Goal: Information Seeking & Learning: Find specific page/section

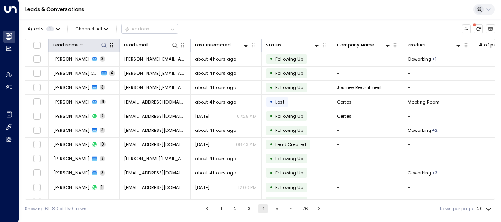
click at [106, 45] on icon at bounding box center [104, 45] width 6 height 6
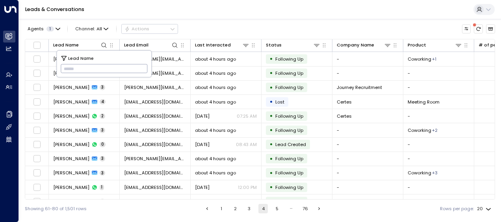
click at [66, 68] on input "text" at bounding box center [104, 68] width 87 height 13
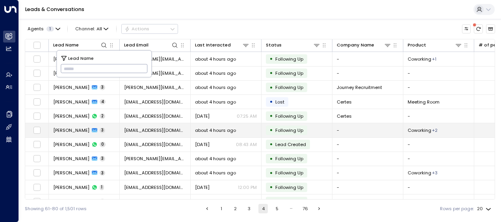
type input "**********"
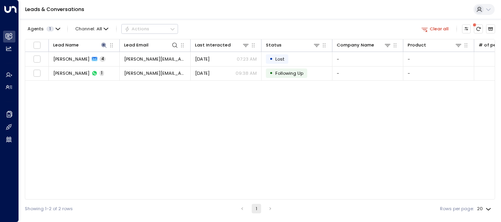
click at [78, 132] on div "Lead Name Lead Email Last Interacted Status Company Name Product # of people AI…" at bounding box center [260, 119] width 470 height 161
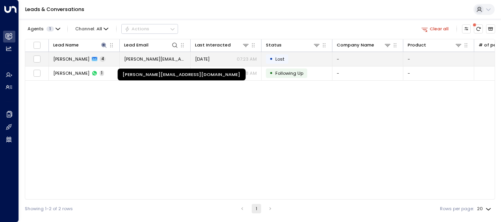
click at [168, 57] on span "[PERSON_NAME][EMAIL_ADDRESS][DOMAIN_NAME]" at bounding box center [155, 59] width 62 height 6
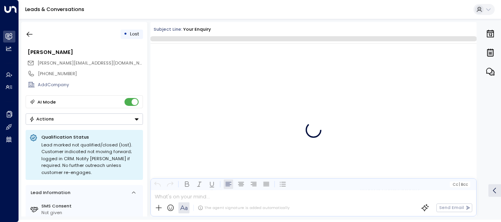
scroll to position [585, 0]
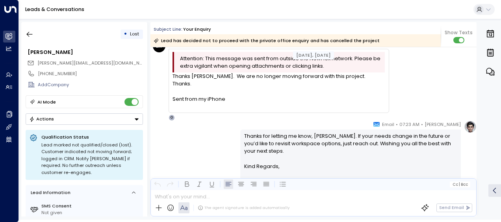
scroll to position [538, 0]
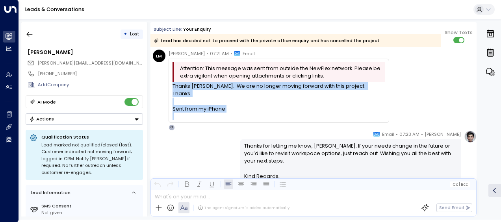
drag, startPoint x: 172, startPoint y: 85, endPoint x: 229, endPoint y: 104, distance: 60.0
click at [229, 104] on div "Thanks [PERSON_NAME]. We are no longer moving forward with this project. Thanks…" at bounding box center [278, 101] width 212 height 38
drag, startPoint x: 229, startPoint y: 104, endPoint x: 196, endPoint y: 98, distance: 33.7
copy div "Thanks [PERSON_NAME]. We are no longer moving forward with this project. Thanks…"
click at [30, 33] on icon "button" at bounding box center [30, 34] width 8 height 8
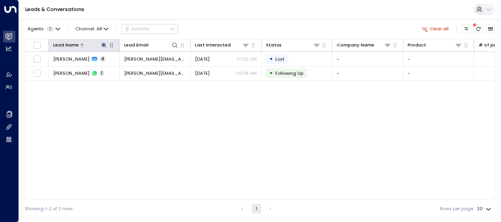
click at [103, 44] on icon at bounding box center [103, 45] width 5 height 5
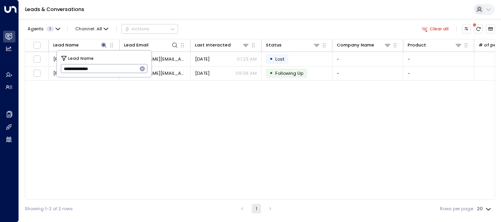
drag, startPoint x: 63, startPoint y: 68, endPoint x: 121, endPoint y: 71, distance: 58.0
click at [121, 71] on input "**********" at bounding box center [99, 68] width 77 height 13
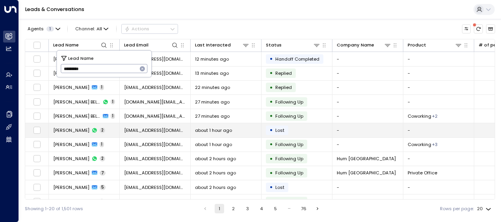
type input "*********"
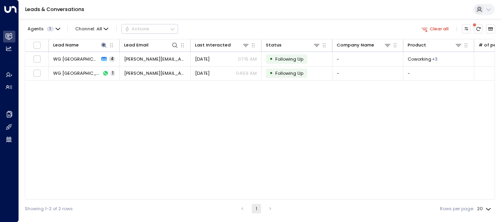
click at [76, 127] on div "Lead Name Lead Email Last Interacted Status Company Name Product # of people AI…" at bounding box center [260, 119] width 470 height 161
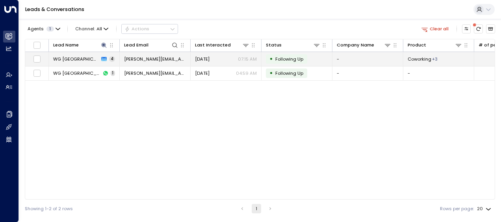
click at [150, 58] on span "[PERSON_NAME][EMAIL_ADDRESS][DOMAIN_NAME]" at bounding box center [155, 59] width 62 height 6
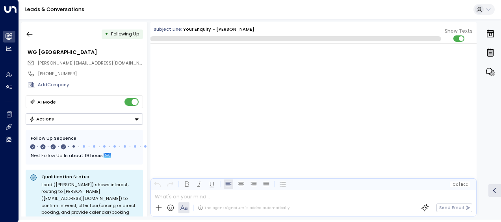
scroll to position [864, 0]
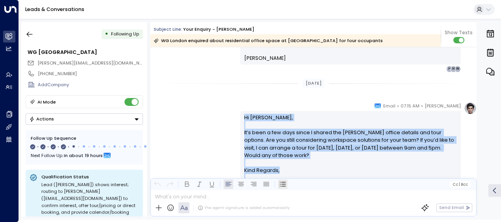
drag, startPoint x: 242, startPoint y: 114, endPoint x: 281, endPoint y: 182, distance: 78.5
click at [281, 182] on div "Subject Line: Your enquiry - [PERSON_NAME] London enquired about residential of…" at bounding box center [313, 119] width 326 height 194
drag, startPoint x: 281, startPoint y: 182, endPoint x: 260, endPoint y: 150, distance: 38.8
copy div "Hi [PERSON_NAME], It’s been a few days since I shared the [PERSON_NAME] office …"
click at [31, 32] on icon "button" at bounding box center [30, 34] width 8 height 8
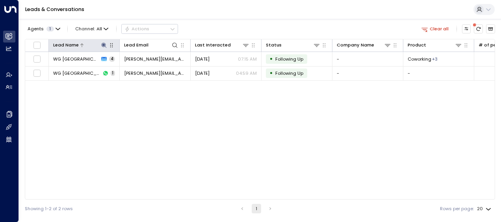
click at [103, 45] on icon at bounding box center [103, 45] width 5 height 5
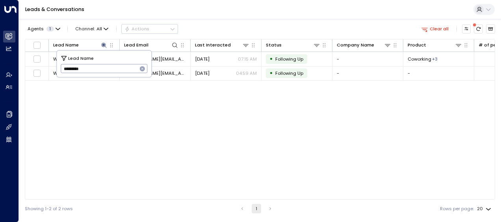
drag, startPoint x: 63, startPoint y: 68, endPoint x: 101, endPoint y: 69, distance: 38.2
click at [101, 69] on input "*********" at bounding box center [99, 68] width 77 height 13
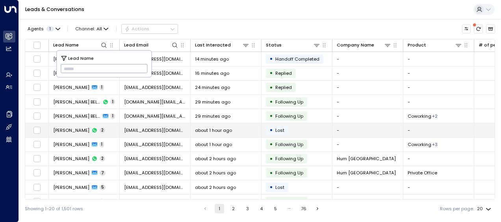
type input "**********"
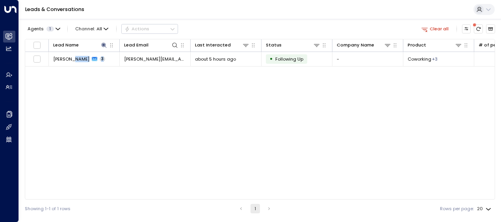
drag, startPoint x: 73, startPoint y: 131, endPoint x: 118, endPoint y: 112, distance: 49.0
click at [118, 112] on div "Lead Name Lead Email Last Interacted Status Company Name Product # of people AI…" at bounding box center [260, 119] width 470 height 161
click at [290, 142] on div "Lead Name Lead Email Last Interacted Status Company Name Product # of people AI…" at bounding box center [260, 119] width 470 height 161
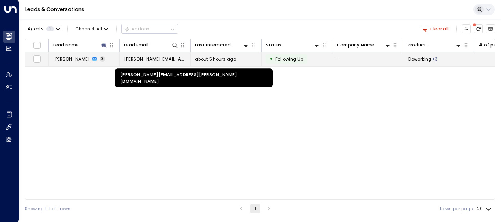
click at [171, 57] on span "[PERSON_NAME][EMAIL_ADDRESS][PERSON_NAME][DOMAIN_NAME]" at bounding box center [155, 59] width 62 height 6
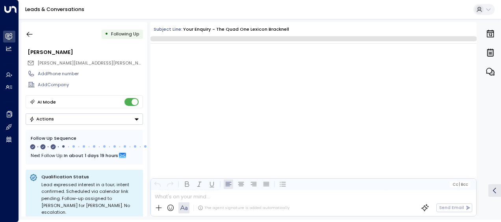
scroll to position [527, 0]
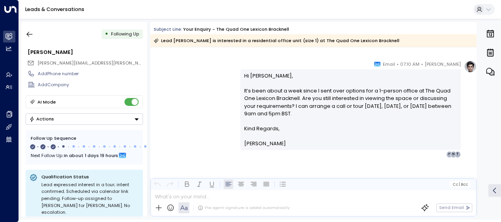
click at [220, 89] on div "[PERSON_NAME] • 07:10 AM • Email Hi [PERSON_NAME], It’s been about a week since…" at bounding box center [313, 108] width 326 height 97
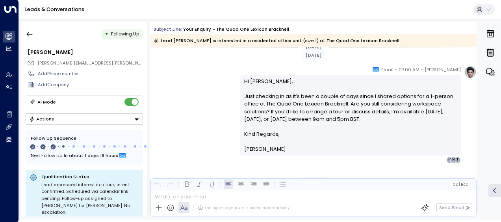
scroll to position [386, 0]
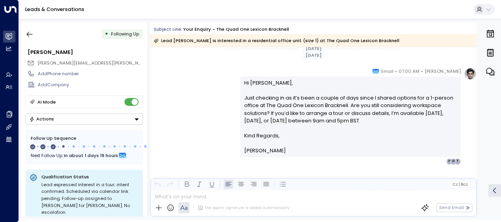
click at [204, 78] on div "[PERSON_NAME] • 07:00 AM • Email Hi [PERSON_NAME], Just checking in as it’s bee…" at bounding box center [313, 115] width 326 height 97
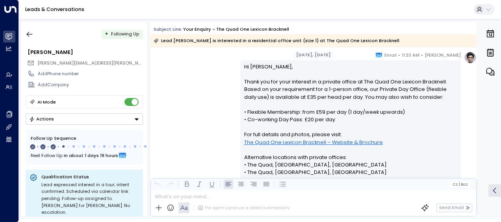
scroll to position [118, 0]
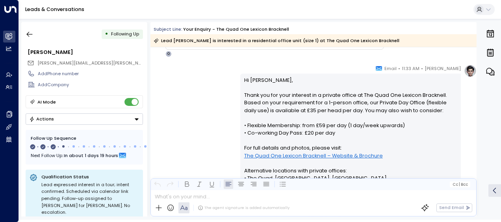
drag, startPoint x: 204, startPoint y: 78, endPoint x: 248, endPoint y: 80, distance: 43.7
click at [248, 80] on div "[PERSON_NAME] • 11:33 AM • Email Hi [PERSON_NAME], Thank you for your interest …" at bounding box center [313, 181] width 326 height 233
drag, startPoint x: 248, startPoint y: 80, endPoint x: 208, endPoint y: 92, distance: 41.8
click at [208, 92] on div "[PERSON_NAME] • 11:33 AM • Email Hi [PERSON_NAME], Thank you for your interest …" at bounding box center [313, 181] width 326 height 233
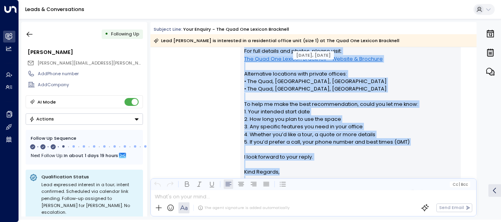
scroll to position [264, 0]
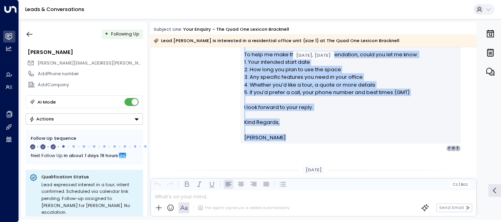
drag, startPoint x: 242, startPoint y: 79, endPoint x: 292, endPoint y: 166, distance: 101.1
click at [292, 166] on div "[DATE], [DATE] [DATE], [DATE] Trigger Email • • 11:31 AM • Email Contact Name […" at bounding box center [313, 133] width 326 height 701
drag, startPoint x: 292, startPoint y: 166, endPoint x: 267, endPoint y: 76, distance: 93.2
copy div "Lo Ipsu, Dolor sit ame cons adipisci el s doeiusm tempor in Utl Etdo Mag Aliqua…"
click at [202, 85] on div "[PERSON_NAME] • 11:33 AM • Email Hi [PERSON_NAME], Thank you for your interest …" at bounding box center [313, 34] width 326 height 233
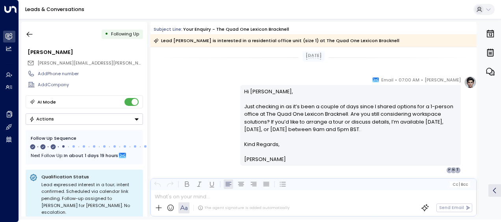
scroll to position [390, 0]
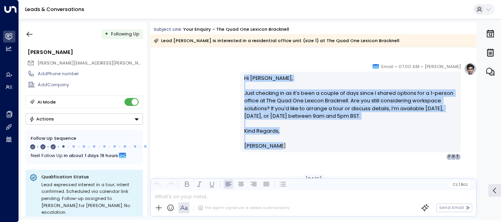
drag, startPoint x: 242, startPoint y: 76, endPoint x: 295, endPoint y: 146, distance: 87.5
click at [295, 146] on div "Hi [PERSON_NAME], Just checking in as it’s been a couple of days since I shared…" at bounding box center [350, 112] width 213 height 76
drag, startPoint x: 295, startPoint y: 146, endPoint x: 255, endPoint y: 113, distance: 51.7
copy div "Hi [PERSON_NAME], Just checking in as it’s been a couple of days since I shared…"
click at [180, 119] on div "[PERSON_NAME] • 07:00 AM • Email Hi [PERSON_NAME], Just checking in as it’s bee…" at bounding box center [313, 111] width 326 height 97
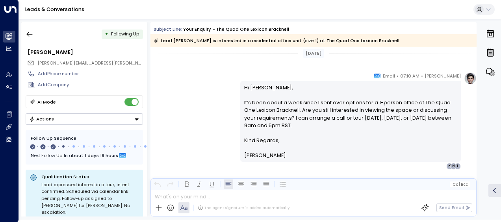
scroll to position [516, 0]
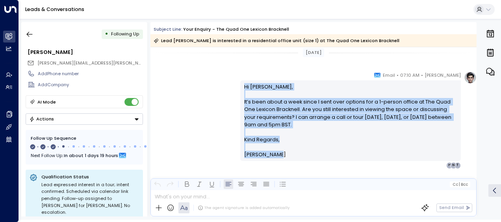
drag, startPoint x: 243, startPoint y: 84, endPoint x: 279, endPoint y: 152, distance: 76.9
click at [279, 152] on div "Hi [PERSON_NAME], It’s been about a week since I sent over options for a 1-pers…" at bounding box center [350, 121] width 213 height 76
drag, startPoint x: 279, startPoint y: 152, endPoint x: 255, endPoint y: 118, distance: 41.8
copy div "Hi [PERSON_NAME], It’s been about a week since I sent over options for a 1-pers…"
click at [29, 35] on icon "button" at bounding box center [30, 34] width 8 height 8
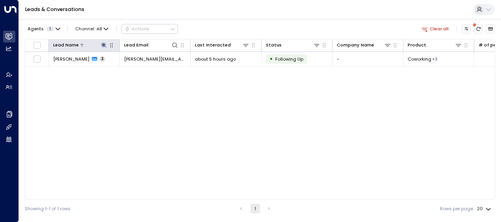
click at [105, 45] on icon at bounding box center [103, 45] width 5 height 5
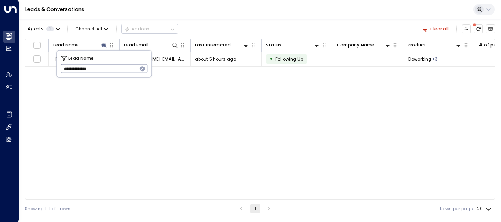
drag, startPoint x: 64, startPoint y: 68, endPoint x: 122, endPoint y: 75, distance: 58.7
click at [122, 75] on div "**********" at bounding box center [104, 64] width 94 height 26
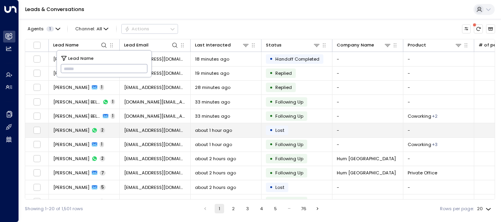
type input "**********"
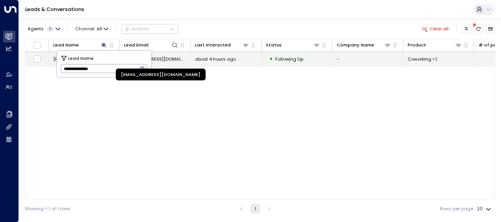
click at [174, 57] on span "[EMAIL_ADDRESS][DOMAIN_NAME]" at bounding box center [155, 59] width 62 height 6
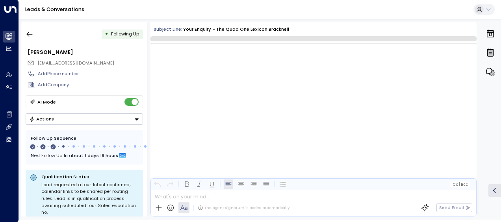
scroll to position [505, 0]
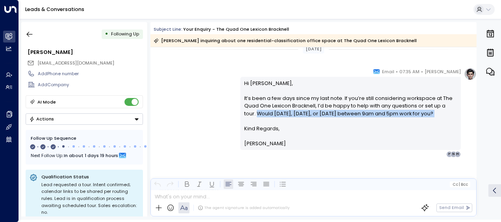
click at [198, 120] on div "[PERSON_NAME] • 07:35 AM • Email Hi [PERSON_NAME], It’s been a few days since m…" at bounding box center [313, 113] width 326 height 90
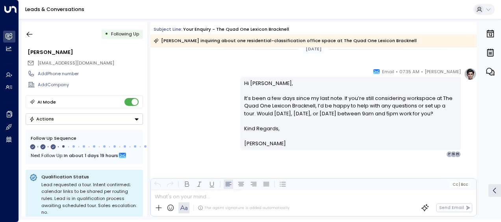
drag, startPoint x: 198, startPoint y: 120, endPoint x: 183, endPoint y: 125, distance: 15.6
click at [183, 125] on div "[PERSON_NAME] • 07:35 AM • Email Hi [PERSON_NAME], It’s been a few days since m…" at bounding box center [313, 113] width 326 height 90
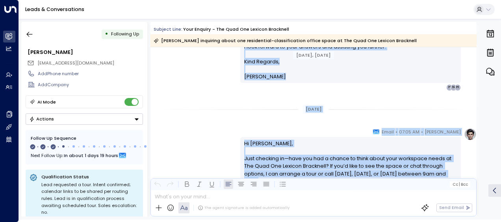
scroll to position [313, 0]
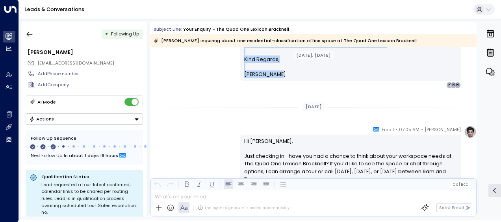
drag, startPoint x: 242, startPoint y: 68, endPoint x: 278, endPoint y: 81, distance: 38.8
drag, startPoint x: 278, startPoint y: 81, endPoint x: 257, endPoint y: 66, distance: 26.3
copy div "Hi [PERSON_NAME], Thank you for your interest in private offices at The Quad On…"
click at [181, 122] on div "[DATE], [DATE] [DATE], [DATE] Trigger Email • • 11:33 AM • Email Contact Name […" at bounding box center [313, 74] width 326 height 678
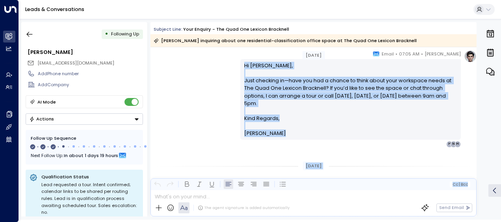
scroll to position [392, 0]
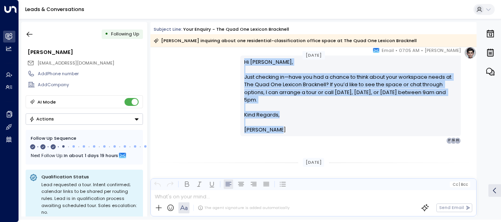
drag, startPoint x: 242, startPoint y: 141, endPoint x: 279, endPoint y: 132, distance: 37.5
click at [279, 132] on div "Hi [PERSON_NAME], Just checking in—have you had a chance to think about your wo…" at bounding box center [350, 96] width 213 height 76
drag, startPoint x: 279, startPoint y: 132, endPoint x: 252, endPoint y: 92, distance: 48.8
copy div "Hi [PERSON_NAME], Just checking in—have you had a chance to think about your wo…"
click at [186, 110] on div "[PERSON_NAME] • 07:05 AM • Email Hi [PERSON_NAME], Just checking in—have you ha…" at bounding box center [313, 94] width 326 height 97
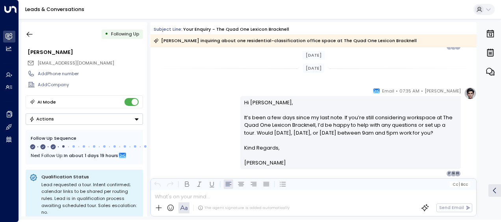
scroll to position [502, 0]
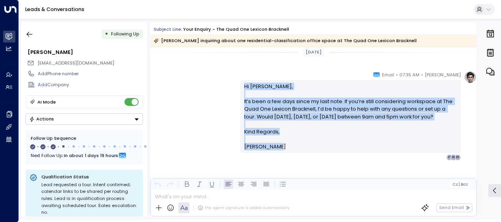
drag, startPoint x: 242, startPoint y: 83, endPoint x: 281, endPoint y: 149, distance: 76.4
click at [281, 149] on div "Hi [PERSON_NAME], It’s been a few days since my last note. If you’re still cons…" at bounding box center [350, 117] width 213 height 68
drag, startPoint x: 281, startPoint y: 149, endPoint x: 262, endPoint y: 139, distance: 21.3
copy div "Hi [PERSON_NAME], It’s been a few days since my last note. If you’re still cons…"
click at [30, 33] on icon "button" at bounding box center [30, 34] width 8 height 8
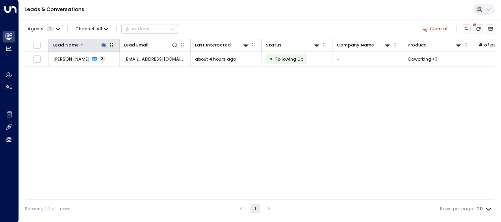
click at [103, 44] on icon at bounding box center [103, 45] width 5 height 5
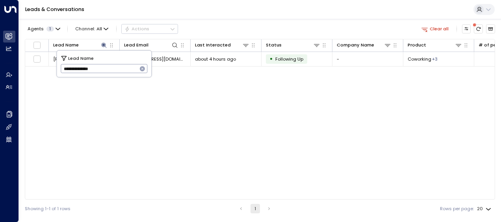
drag, startPoint x: 61, startPoint y: 68, endPoint x: 128, endPoint y: 70, distance: 66.9
click at [128, 70] on input "**********" at bounding box center [99, 68] width 77 height 13
type input "*****"
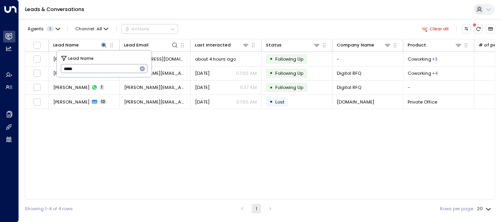
click at [120, 137] on div "Lead Name Lead Email Last Interacted Status Company Name Product # of people AI…" at bounding box center [260, 119] width 470 height 161
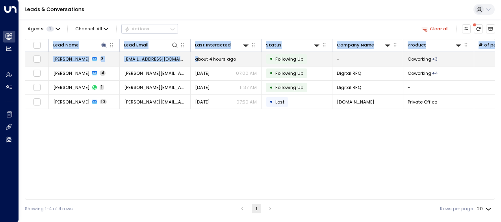
drag, startPoint x: 203, startPoint y: 24, endPoint x: 199, endPoint y: 60, distance: 35.6
click at [199, 60] on div "Agents 1 Channel: All Actions Clear all Lead Name Lead Email Last Interacted St…" at bounding box center [260, 118] width 470 height 199
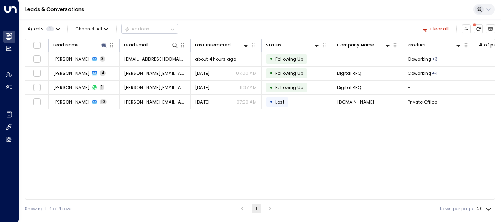
click at [164, 136] on div "Lead Name Lead Email Last Interacted Status Company Name Product # of people AI…" at bounding box center [260, 119] width 470 height 161
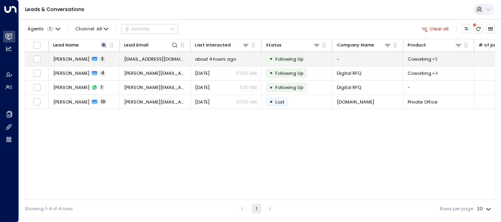
click at [157, 57] on span "[EMAIL_ADDRESS][DOMAIN_NAME]" at bounding box center [155, 59] width 62 height 6
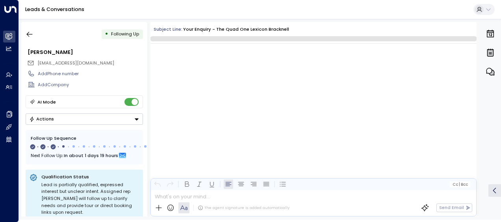
scroll to position [595, 0]
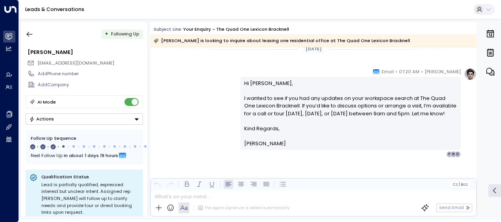
click at [199, 104] on div "[PERSON_NAME] • 07:20 AM • Email Hi [PERSON_NAME], I wanted to see if you had a…" at bounding box center [313, 113] width 326 height 90
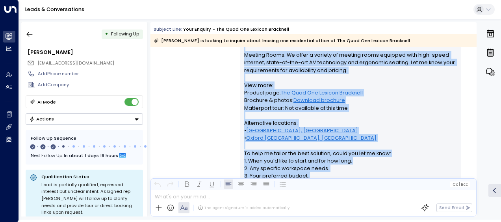
scroll to position [324, 0]
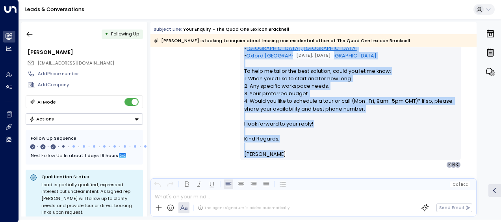
drag, startPoint x: 243, startPoint y: 73, endPoint x: 277, endPoint y: 154, distance: 88.5
click at [277, 154] on div "Hi [PERSON_NAME], Thank you for your interest in private offices at The Quad On…" at bounding box center [350, 14] width 213 height 287
drag, startPoint x: 277, startPoint y: 154, endPoint x: 258, endPoint y: 95, distance: 62.5
copy div "Lo Ipsum, Dolor sit ame cons adipisci el seddoei tempori ut Lab Etdo Mag Aliqua…"
click at [280, 104] on p "Hi [PERSON_NAME], Thank you for your interest in private offices at The Quad On…" at bounding box center [350, 3] width 213 height 264
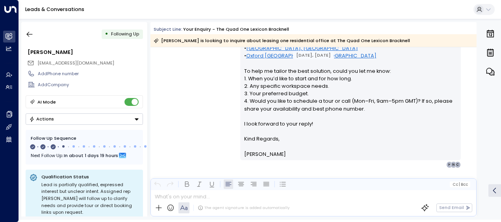
click at [193, 102] on div "[PERSON_NAME] • 11:37 AM • Email Hi [PERSON_NAME], Thank you for your interest …" at bounding box center [313, 13] width 326 height 309
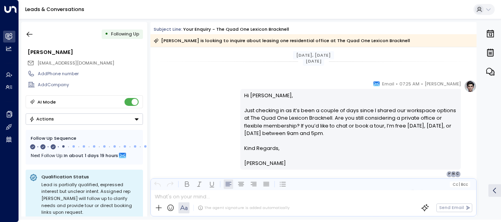
scroll to position [465, 0]
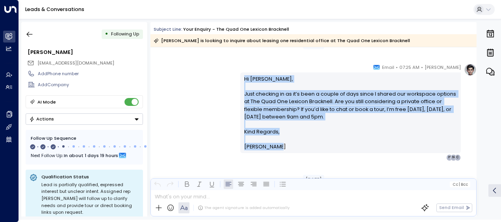
drag, startPoint x: 242, startPoint y: 78, endPoint x: 274, endPoint y: 149, distance: 77.9
click at [274, 149] on div "Hi [PERSON_NAME], Just checking in as it’s been a couple of days since I shared…" at bounding box center [350, 113] width 213 height 76
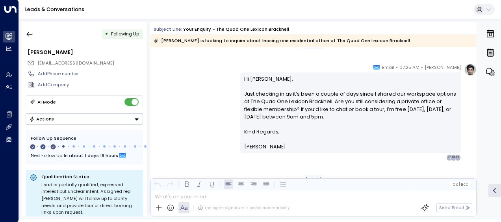
drag, startPoint x: 274, startPoint y: 149, endPoint x: 268, endPoint y: 146, distance: 6.3
click at [268, 146] on p "[PERSON_NAME]" at bounding box center [350, 146] width 213 height 7
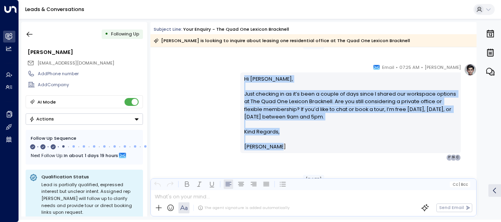
drag, startPoint x: 268, startPoint y: 146, endPoint x: 279, endPoint y: 145, distance: 10.2
click at [279, 145] on div "Hi [PERSON_NAME], Just checking in as it’s been a couple of days since I shared…" at bounding box center [350, 113] width 213 height 76
drag, startPoint x: 279, startPoint y: 145, endPoint x: 255, endPoint y: 105, distance: 46.0
click at [255, 105] on p "Hi [PERSON_NAME], Just checking in as it’s been a couple of days since I shared…" at bounding box center [350, 101] width 213 height 53
copy div "Hi [PERSON_NAME], Just checking in as it’s been a couple of days since I shared…"
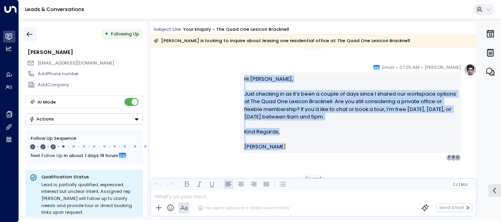
click at [29, 35] on icon "button" at bounding box center [30, 34] width 8 height 8
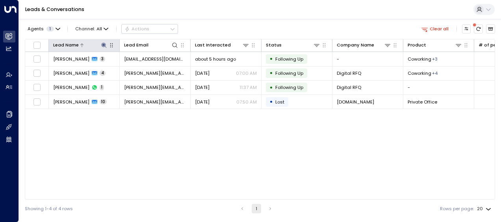
click at [103, 44] on icon at bounding box center [103, 45] width 5 height 5
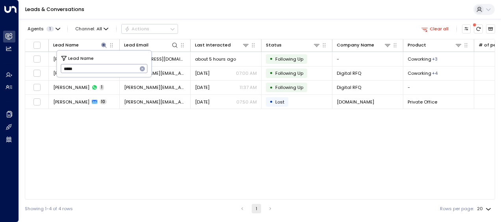
drag, startPoint x: 62, startPoint y: 68, endPoint x: 92, endPoint y: 72, distance: 30.2
click at [92, 72] on input "*****" at bounding box center [99, 68] width 77 height 13
type input "****"
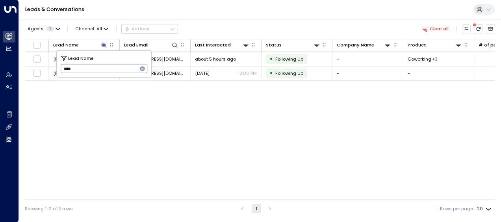
click at [92, 72] on input "****" at bounding box center [99, 68] width 77 height 13
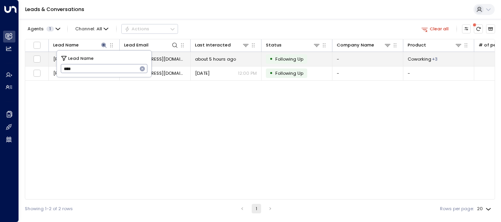
click at [165, 58] on span "[EMAIL_ADDRESS][DOMAIN_NAME]" at bounding box center [155, 59] width 62 height 6
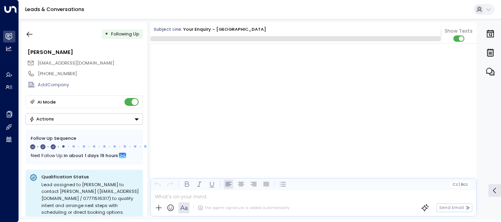
scroll to position [603, 0]
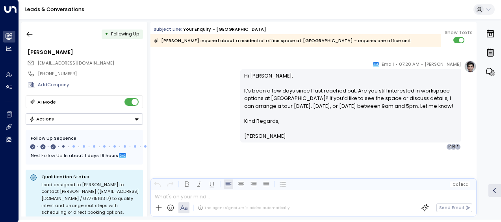
click at [195, 91] on div "[PERSON_NAME] • 07:20 AM • Email Hi [PERSON_NAME], It’s been a few days since I…" at bounding box center [313, 105] width 326 height 90
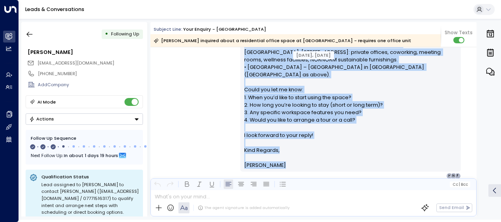
scroll to position [317, 0]
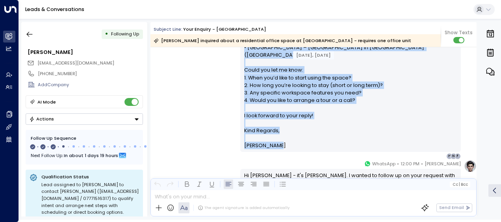
drag, startPoint x: 242, startPoint y: 64, endPoint x: 283, endPoint y: 138, distance: 84.4
click at [283, 138] on div "Hi [PERSON_NAME], Thank you for your interest in a private office at [GEOGRAPHI…" at bounding box center [350, 14] width 213 height 272
drag, startPoint x: 283, startPoint y: 138, endPoint x: 265, endPoint y: 88, distance: 52.8
click at [194, 109] on div "[PERSON_NAME] • 11:56 AM • Email Hi [PERSON_NAME], Thank you for your interest …" at bounding box center [313, 13] width 326 height 294
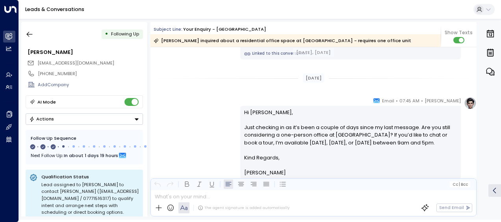
scroll to position [490, 0]
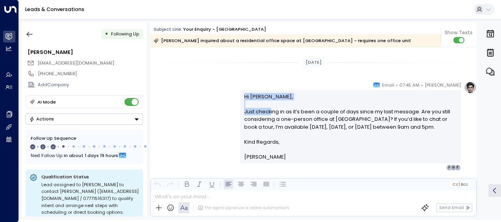
drag, startPoint x: 242, startPoint y: 94, endPoint x: 269, endPoint y: 114, distance: 33.5
click at [269, 114] on div "Hi [PERSON_NAME], Just checking in as it’s been a couple of days since my last …" at bounding box center [350, 126] width 220 height 73
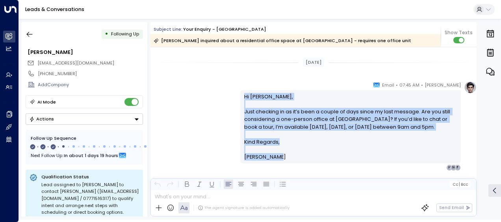
drag, startPoint x: 242, startPoint y: 94, endPoint x: 311, endPoint y: 160, distance: 95.2
click at [311, 160] on div "Hi [PERSON_NAME], Just checking in as it’s been a couple of days since my last …" at bounding box center [350, 127] width 213 height 68
drag, startPoint x: 311, startPoint y: 160, endPoint x: 255, endPoint y: 106, distance: 77.7
click at [30, 32] on icon "button" at bounding box center [30, 34] width 8 height 8
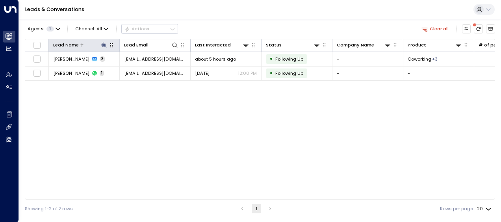
click at [104, 44] on icon at bounding box center [103, 45] width 5 height 5
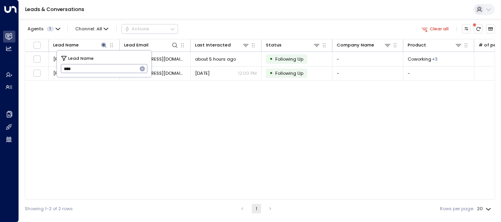
drag, startPoint x: 62, startPoint y: 69, endPoint x: 104, endPoint y: 73, distance: 42.3
click at [104, 73] on input "****" at bounding box center [99, 68] width 77 height 13
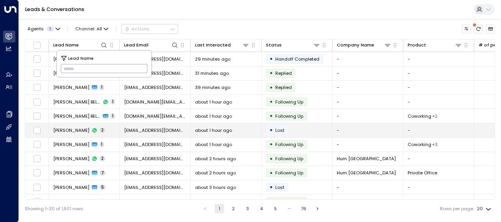
type input "******"
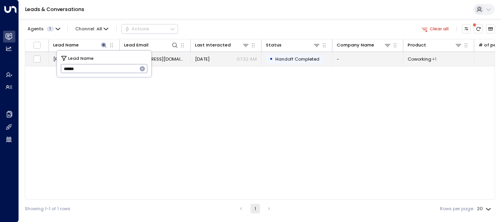
click at [161, 59] on span "[EMAIL_ADDRESS][DOMAIN_NAME]" at bounding box center [155, 59] width 62 height 6
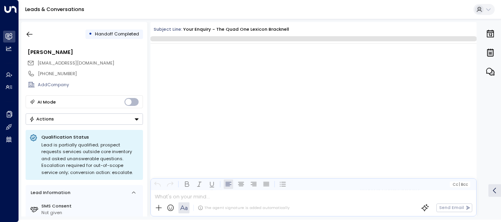
scroll to position [891, 0]
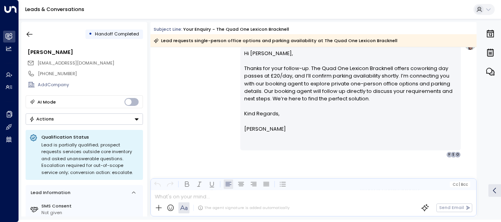
click at [200, 101] on div "[PERSON_NAME] • 07:32 AM • Email Hi [PERSON_NAME], Thanks for your follow-up. T…" at bounding box center [313, 98] width 326 height 120
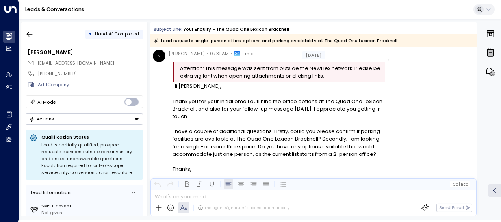
scroll to position [537, 0]
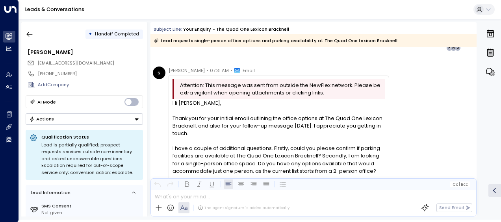
click at [158, 105] on div "S [PERSON_NAME] • 07:31 AM • Email Attention: This message was sent from outsid…" at bounding box center [271, 164] width 236 height 194
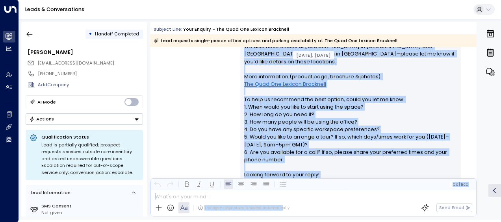
scroll to position [258, 0]
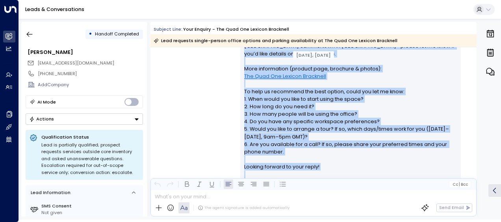
drag, startPoint x: 242, startPoint y: 68, endPoint x: 284, endPoint y: 168, distance: 108.5
click at [284, 168] on p "Hi [PERSON_NAME], Thanks for your interest in The Quad One Lexicon Bracknell. W…" at bounding box center [350, 58] width 213 height 242
drag, startPoint x: 284, startPoint y: 168, endPoint x: 264, endPoint y: 122, distance: 50.8
click at [187, 108] on div "[PERSON_NAME] • 12:36 PM • Email Hi [PERSON_NAME], Thanks for your interest in …" at bounding box center [313, 68] width 326 height 286
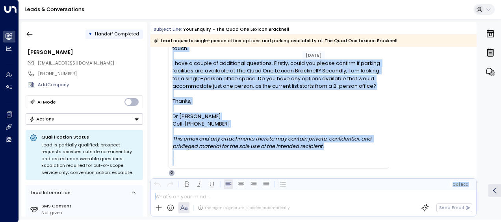
scroll to position [625, 0]
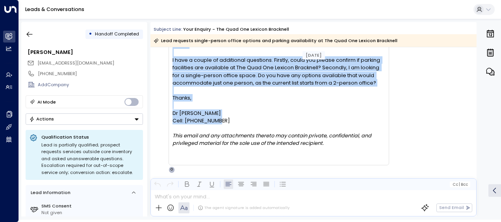
drag, startPoint x: 172, startPoint y: 83, endPoint x: 241, endPoint y: 120, distance: 78.5
click at [241, 120] on div "Hi [PERSON_NAME], Thank you for your initial email outlining the office options…" at bounding box center [278, 83] width 212 height 144
drag, startPoint x: 241, startPoint y: 120, endPoint x: 207, endPoint y: 117, distance: 34.0
click at [31, 35] on icon "button" at bounding box center [30, 34] width 8 height 8
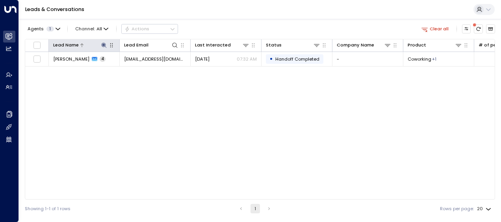
click at [104, 44] on icon at bounding box center [103, 45] width 5 height 5
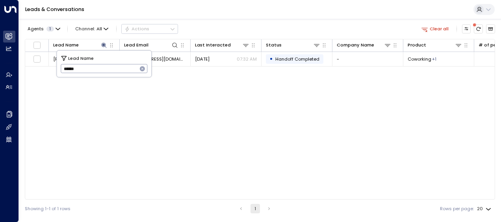
drag, startPoint x: 63, startPoint y: 68, endPoint x: 92, endPoint y: 67, distance: 29.1
click at [92, 67] on input "******" at bounding box center [99, 68] width 77 height 13
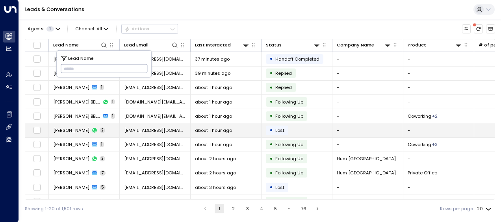
type input "**********"
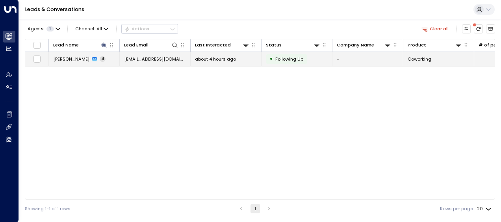
click at [207, 57] on span "about 4 hours ago" at bounding box center [215, 59] width 41 height 6
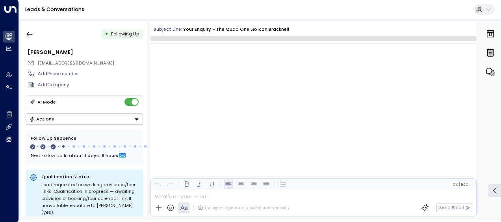
scroll to position [588, 0]
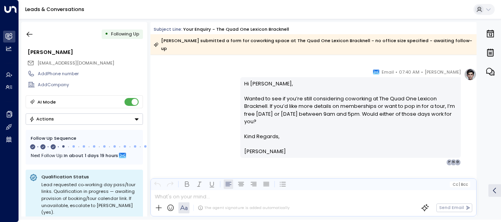
click at [208, 89] on div "[PERSON_NAME] • 07:40 AM • Email Hi [PERSON_NAME], Wanted to see if you’re stil…" at bounding box center [313, 116] width 326 height 97
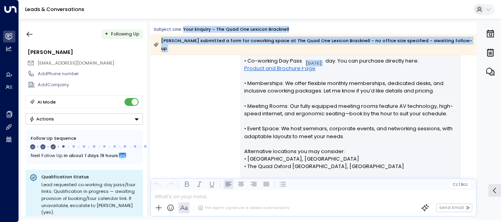
scroll to position [0, 0]
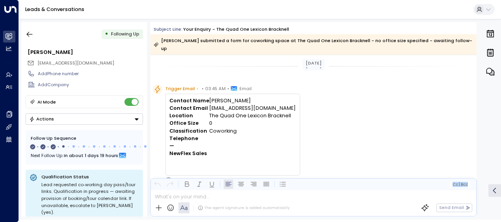
drag, startPoint x: 244, startPoint y: 111, endPoint x: 309, endPoint y: 190, distance: 102.9
click at [309, 190] on div "Subject Line: Your enquiry - The Quad One Lexicon Bracknell [PERSON_NAME] submi…" at bounding box center [313, 119] width 326 height 194
drag, startPoint x: 309, startPoint y: 190, endPoint x: 299, endPoint y: 150, distance: 41.0
click at [299, 150] on div "Trigger Email • • 03:45 AM • Email Contact Name [PERSON_NAME] Contact Email [EM…" at bounding box center [315, 134] width 324 height 98
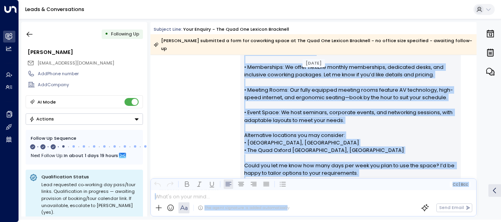
scroll to position [249, 0]
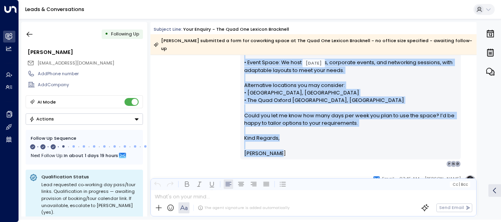
drag, startPoint x: 243, startPoint y: 118, endPoint x: 285, endPoint y: 148, distance: 52.2
click at [285, 148] on div "Hi [PERSON_NAME], Thank you for your interest in coworking at The Quad One Lexi…" at bounding box center [350, 55] width 213 height 204
drag, startPoint x: 285, startPoint y: 148, endPoint x: 253, endPoint y: 112, distance: 47.9
click at [196, 98] on div "[PERSON_NAME] • 03:47 AM • Email Hi [PERSON_NAME], Thank you for your interest …" at bounding box center [313, 54] width 326 height 226
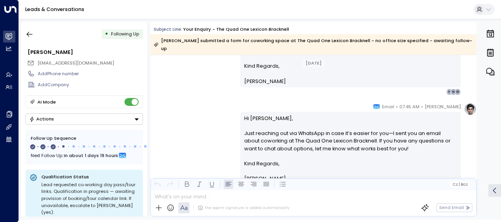
scroll to position [328, 0]
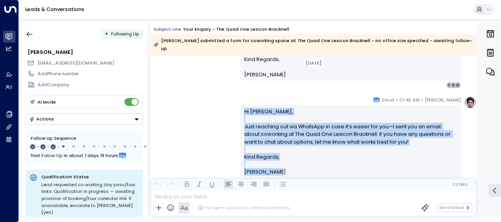
drag, startPoint x: 243, startPoint y: 104, endPoint x: 282, endPoint y: 169, distance: 75.2
click at [282, 169] on div "Hi [PERSON_NAME], Just reaching out via WhatsApp in case it’s easier for you—I …" at bounding box center [350, 141] width 220 height 73
drag, startPoint x: 282, startPoint y: 169, endPoint x: 252, endPoint y: 144, distance: 39.2
click at [31, 33] on icon "button" at bounding box center [30, 34] width 8 height 8
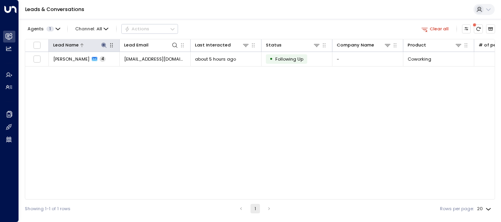
click at [104, 43] on icon at bounding box center [103, 45] width 5 height 5
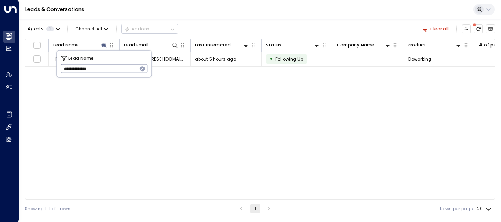
drag, startPoint x: 63, startPoint y: 67, endPoint x: 124, endPoint y: 76, distance: 61.7
click at [124, 76] on div "**********" at bounding box center [104, 64] width 94 height 26
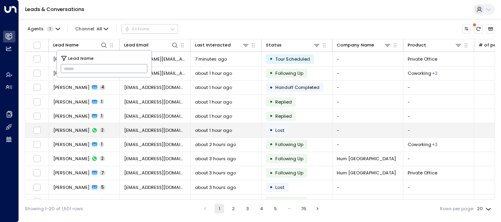
type input "**********"
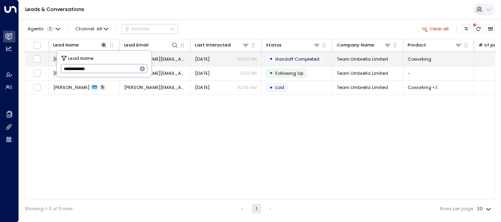
click at [166, 57] on span "[PERSON_NAME][EMAIL_ADDRESS][DOMAIN_NAME]" at bounding box center [155, 59] width 62 height 6
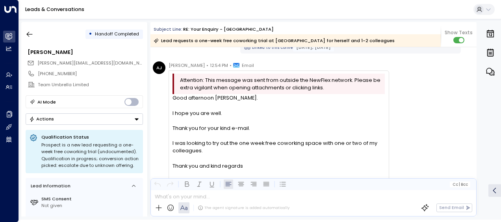
scroll to position [494, 0]
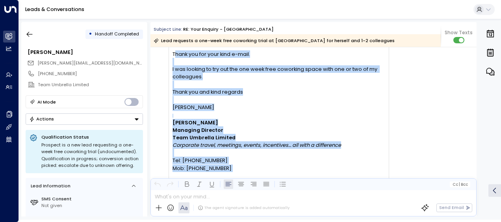
drag, startPoint x: 176, startPoint y: 54, endPoint x: 253, endPoint y: 168, distance: 138.2
click at [253, 168] on div "Good afternoon [PERSON_NAME]. I hope you are well. Thank you for your kind e-ma…" at bounding box center [278, 217] width 212 height 395
drag, startPoint x: 253, startPoint y: 168, endPoint x: 224, endPoint y: 161, distance: 30.0
click at [30, 33] on icon "button" at bounding box center [30, 34] width 8 height 8
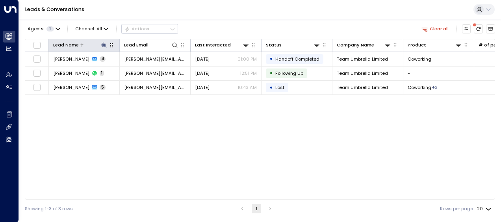
click at [103, 44] on icon at bounding box center [103, 45] width 5 height 5
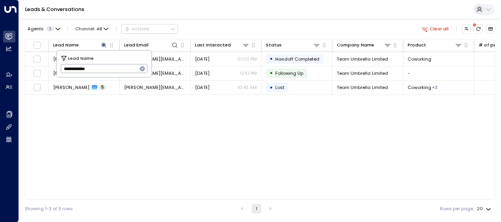
drag, startPoint x: 61, startPoint y: 67, endPoint x: 120, endPoint y: 71, distance: 59.5
click at [120, 71] on input "**********" at bounding box center [99, 68] width 77 height 13
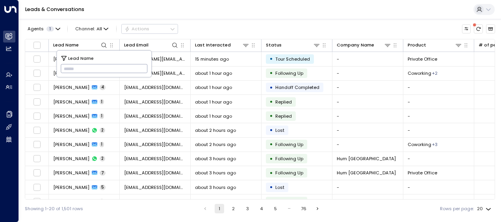
type input "**********"
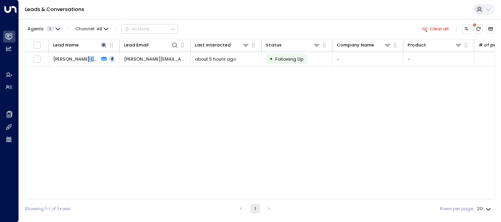
drag, startPoint x: 82, startPoint y: 132, endPoint x: 119, endPoint y: 116, distance: 40.2
click at [119, 116] on div "Lead Name Lead Email Last Interacted Status Company Name Product # of people AI…" at bounding box center [260, 119] width 470 height 161
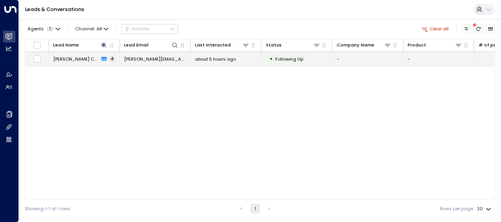
drag, startPoint x: 119, startPoint y: 116, endPoint x: 165, endPoint y: 57, distance: 74.3
click at [165, 57] on span "[PERSON_NAME][EMAIL_ADDRESS][PERSON_NAME][DOMAIN_NAME]" at bounding box center [155, 59] width 62 height 6
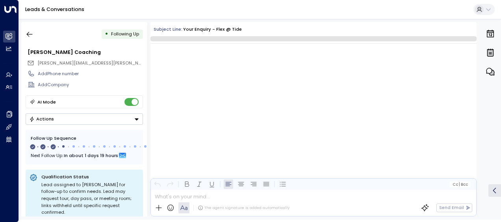
scroll to position [551, 0]
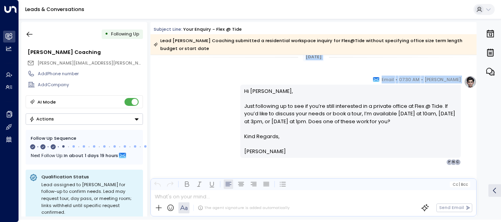
drag, startPoint x: 165, startPoint y: 57, endPoint x: 205, endPoint y: 88, distance: 51.4
drag, startPoint x: 205, startPoint y: 88, endPoint x: 195, endPoint y: 91, distance: 10.7
click at [195, 91] on div "[PERSON_NAME] • 07:30 AM • Email Hi [PERSON_NAME], Just following up to see if …" at bounding box center [313, 121] width 326 height 90
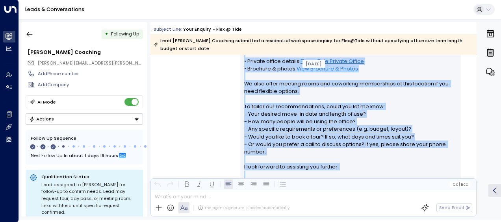
scroll to position [232, 0]
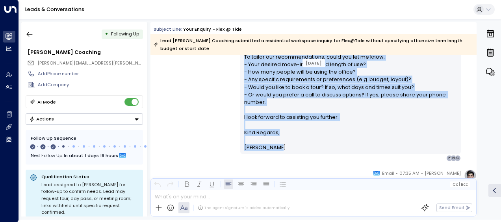
drag, startPoint x: 242, startPoint y: 94, endPoint x: 289, endPoint y: 154, distance: 75.9
click at [289, 154] on div "[PERSON_NAME] • 03:54 AM • Email Hi [PERSON_NAME], Thank you for your interest …" at bounding box center [350, 59] width 220 height 203
drag, startPoint x: 289, startPoint y: 154, endPoint x: 260, endPoint y: 117, distance: 47.1
click at [214, 95] on div "[PERSON_NAME] • 03:54 AM • Email Hi [PERSON_NAME], Thank you for your interest …" at bounding box center [313, 59] width 326 height 203
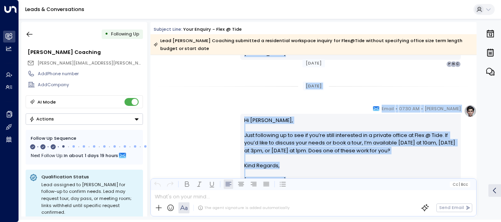
scroll to position [562, 0]
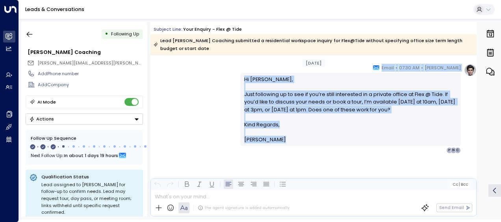
drag, startPoint x: 242, startPoint y: 73, endPoint x: 304, endPoint y: 221, distance: 160.6
click at [31, 33] on icon "button" at bounding box center [30, 34] width 8 height 8
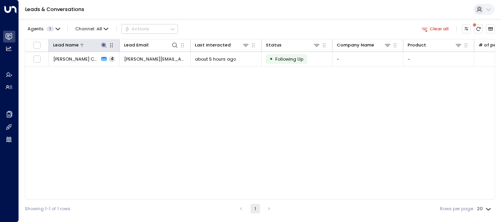
click at [103, 44] on icon at bounding box center [103, 45] width 5 height 5
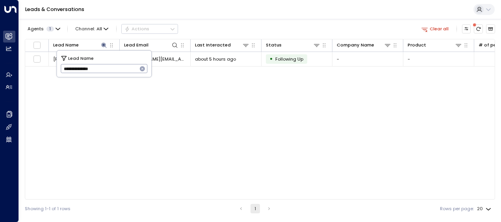
drag, startPoint x: 61, startPoint y: 68, endPoint x: 131, endPoint y: 74, distance: 69.9
click at [131, 74] on input "**********" at bounding box center [99, 68] width 77 height 13
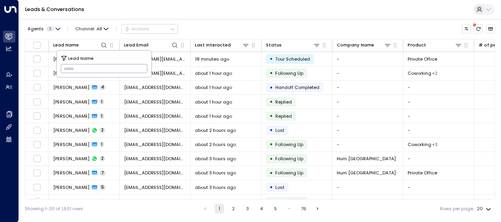
click at [63, 67] on input "text" at bounding box center [104, 68] width 87 height 13
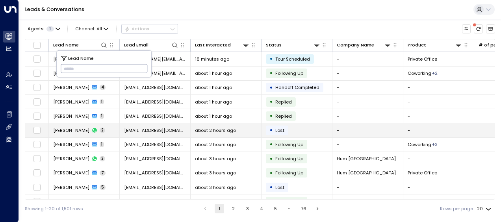
type input "**********"
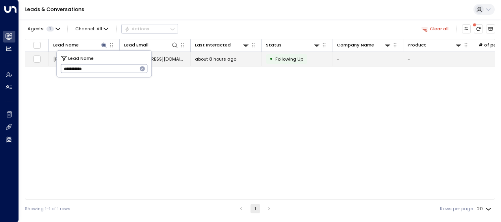
click at [166, 57] on span "[EMAIL_ADDRESS][DOMAIN_NAME]" at bounding box center [155, 59] width 62 height 6
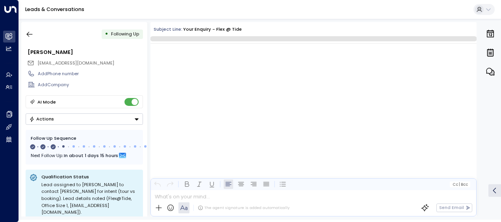
scroll to position [521, 0]
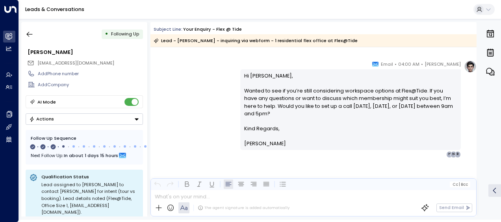
click at [202, 100] on div "[PERSON_NAME] • 04:00 AM • Email Hi [PERSON_NAME], Wanted to see if you’re stil…" at bounding box center [313, 108] width 326 height 97
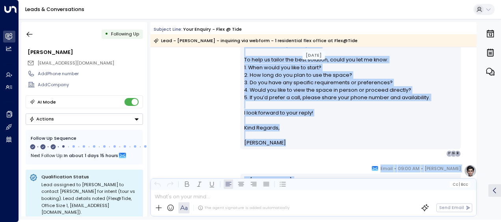
scroll to position [288, 0]
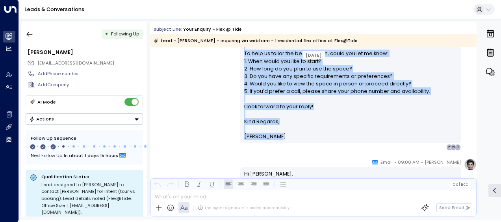
drag, startPoint x: 241, startPoint y: 85, endPoint x: 292, endPoint y: 141, distance: 75.2
click at [292, 141] on div "Hi [PERSON_NAME], Thank you for your interest in Flex@Tide for a private office…" at bounding box center [350, 23] width 220 height 239
drag, startPoint x: 292, startPoint y: 141, endPoint x: 253, endPoint y: 87, distance: 65.7
click at [278, 94] on p "Hi [PERSON_NAME], Thank you for your interest in Flex@Tide for a private office…" at bounding box center [350, 11] width 213 height 211
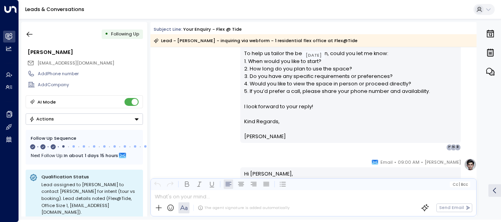
click at [196, 76] on div "[PERSON_NAME] • 04:02 AM • Email Hi [PERSON_NAME], Thank you for your interest …" at bounding box center [313, 23] width 326 height 256
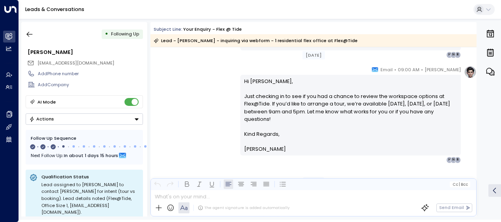
scroll to position [383, 0]
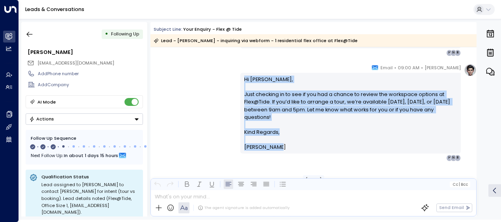
drag, startPoint x: 241, startPoint y: 77, endPoint x: 277, endPoint y: 149, distance: 80.6
click at [277, 149] on div "Hi [PERSON_NAME], Just checking in to see if you had a chance to review the wor…" at bounding box center [350, 113] width 220 height 81
drag, startPoint x: 277, startPoint y: 149, endPoint x: 264, endPoint y: 143, distance: 13.9
click at [197, 91] on div "[PERSON_NAME] • 09:00 AM • Email Hi [PERSON_NAME], Just checking in to see if y…" at bounding box center [313, 112] width 326 height 97
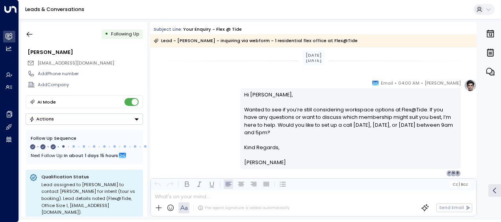
scroll to position [525, 0]
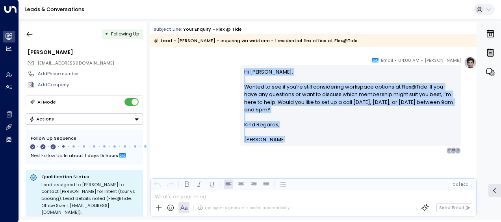
drag, startPoint x: 242, startPoint y: 69, endPoint x: 288, endPoint y: 142, distance: 85.9
click at [288, 142] on div "Hi [PERSON_NAME], Wanted to see if you’re still considering workspace options a…" at bounding box center [350, 106] width 213 height 76
drag, startPoint x: 288, startPoint y: 142, endPoint x: 254, endPoint y: 121, distance: 40.1
click at [31, 35] on icon "button" at bounding box center [30, 34] width 8 height 8
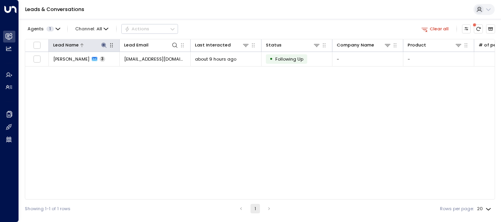
click at [104, 44] on icon at bounding box center [103, 45] width 5 height 5
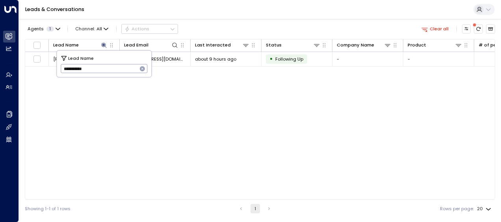
drag, startPoint x: 63, startPoint y: 68, endPoint x: 103, endPoint y: 74, distance: 40.5
click at [103, 74] on input "**********" at bounding box center [99, 68] width 77 height 13
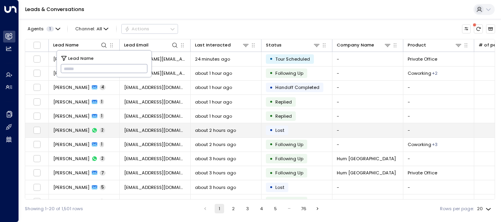
type input "**********"
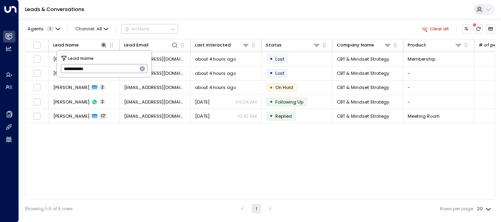
click at [96, 136] on div "Lead Name Lead Email Last Interacted Status Company Name Product # of people AI…" at bounding box center [260, 119] width 470 height 161
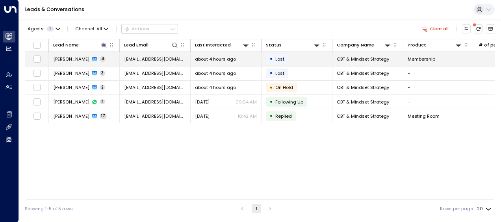
click at [154, 57] on span "[EMAIL_ADDRESS][DOMAIN_NAME]" at bounding box center [155, 59] width 62 height 6
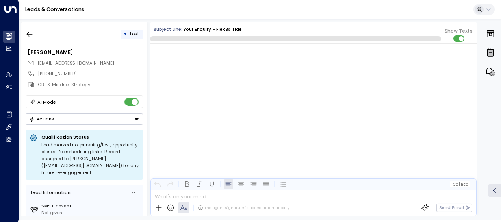
scroll to position [742, 0]
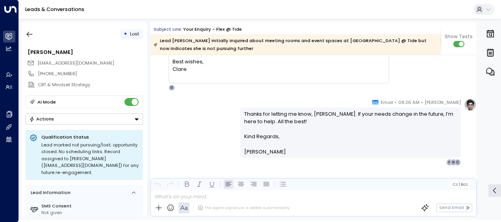
click at [211, 121] on div "[PERSON_NAME] • 08:26 AM • Email Thanks for letting me know, [PERSON_NAME]. If …" at bounding box center [313, 131] width 326 height 67
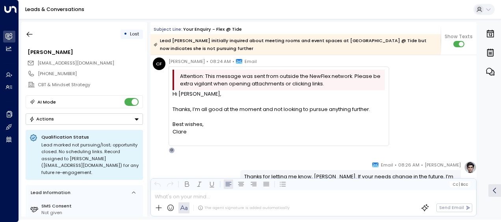
scroll to position [679, 0]
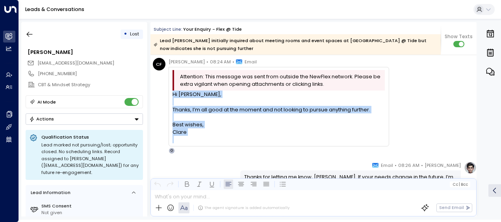
drag, startPoint x: 172, startPoint y: 95, endPoint x: 203, endPoint y: 138, distance: 52.8
click at [203, 138] on div "Hi [PERSON_NAME], Thanks, I’m all good at the moment and not looking to pursue …" at bounding box center [278, 117] width 212 height 53
drag, startPoint x: 203, startPoint y: 138, endPoint x: 178, endPoint y: 132, distance: 25.5
click at [31, 32] on icon "button" at bounding box center [30, 34] width 8 height 8
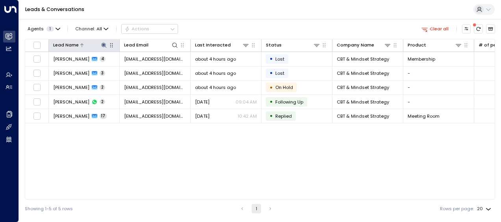
click at [103, 44] on icon at bounding box center [103, 45] width 5 height 5
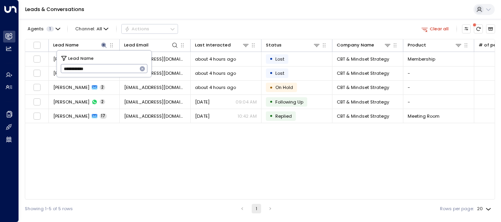
drag, startPoint x: 62, startPoint y: 67, endPoint x: 107, endPoint y: 68, distance: 44.9
click at [107, 68] on input "**********" at bounding box center [99, 68] width 77 height 13
type input "*****"
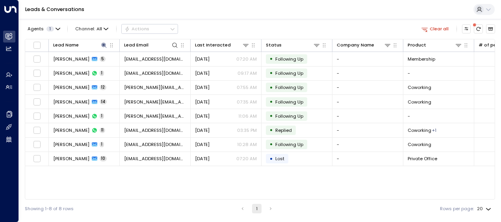
click at [120, 172] on div "Lead Name Lead Email Last Interacted Status Company Name Product # of people AI…" at bounding box center [260, 119] width 470 height 161
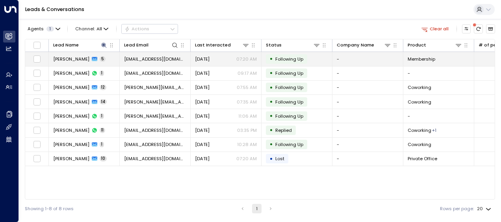
click at [169, 56] on span "[EMAIL_ADDRESS][DOMAIN_NAME]" at bounding box center [155, 59] width 62 height 6
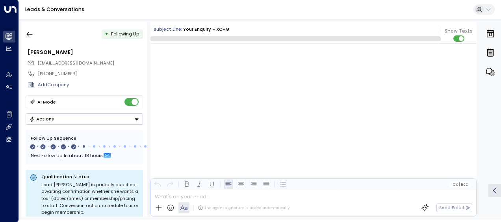
scroll to position [1414, 0]
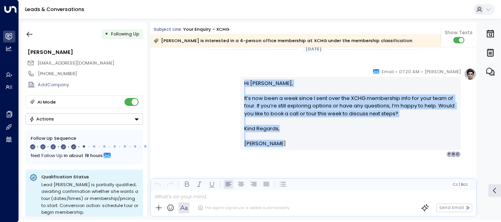
drag, startPoint x: 242, startPoint y: 80, endPoint x: 282, endPoint y: 149, distance: 79.2
click at [282, 149] on div "Hi [PERSON_NAME], It’s now been a week since I sent over the XCHG membership in…" at bounding box center [350, 113] width 220 height 73
drag, startPoint x: 282, startPoint y: 149, endPoint x: 251, endPoint y: 125, distance: 39.4
click at [29, 35] on icon "button" at bounding box center [30, 34] width 8 height 8
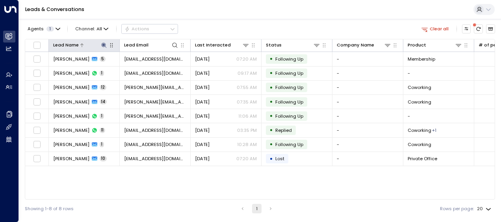
click at [105, 45] on icon at bounding box center [103, 45] width 5 height 5
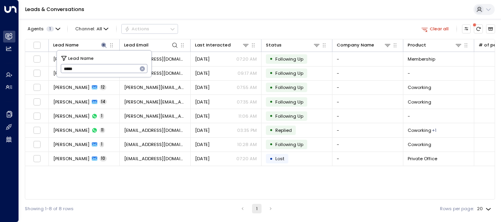
drag, startPoint x: 60, startPoint y: 68, endPoint x: 88, endPoint y: 68, distance: 28.3
click at [88, 68] on div "Lead Name ***** ​" at bounding box center [104, 64] width 94 height 26
drag, startPoint x: 63, startPoint y: 66, endPoint x: 88, endPoint y: 68, distance: 25.6
click at [88, 68] on input "*****" at bounding box center [99, 68] width 77 height 13
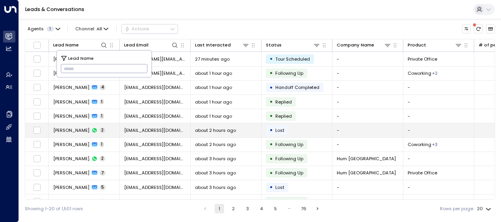
type input "**********"
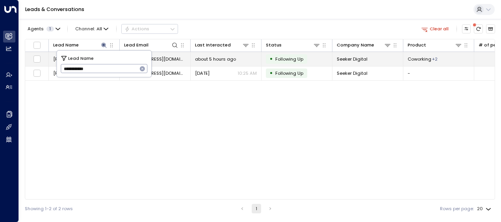
click at [167, 58] on span "[EMAIL_ADDRESS][DOMAIN_NAME]" at bounding box center [155, 59] width 62 height 6
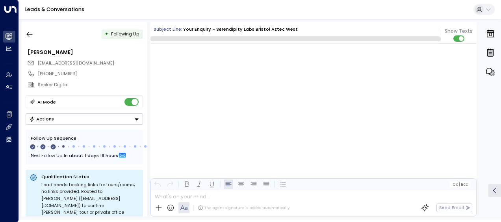
scroll to position [755, 0]
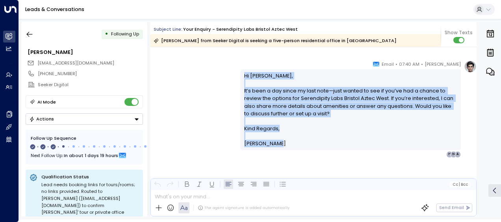
drag, startPoint x: 242, startPoint y: 73, endPoint x: 284, endPoint y: 148, distance: 86.0
click at [284, 148] on div "Hi [PERSON_NAME], It’s been a day since my last note—just wanted to see if you’…" at bounding box center [350, 109] width 220 height 81
drag, startPoint x: 284, startPoint y: 148, endPoint x: 263, endPoint y: 133, distance: 26.2
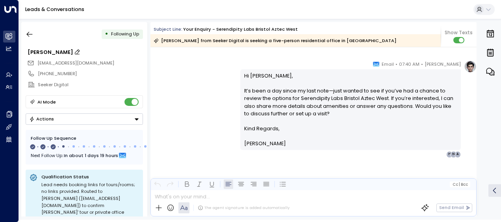
click at [111, 50] on div "[PERSON_NAME]" at bounding box center [85, 51] width 115 height 7
click at [27, 32] on icon "button" at bounding box center [30, 34] width 8 height 8
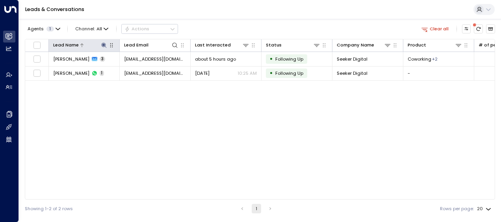
click at [104, 43] on icon at bounding box center [104, 45] width 6 height 6
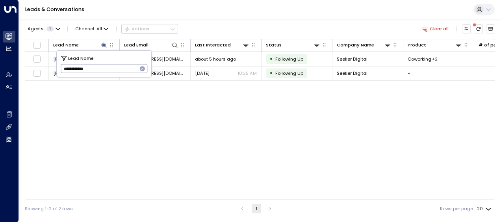
drag, startPoint x: 62, startPoint y: 70, endPoint x: 116, endPoint y: 75, distance: 53.8
click at [116, 75] on div "**********" at bounding box center [104, 64] width 94 height 26
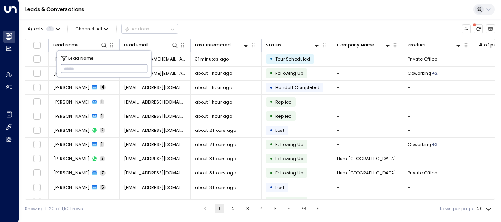
click at [66, 67] on input "text" at bounding box center [104, 68] width 87 height 13
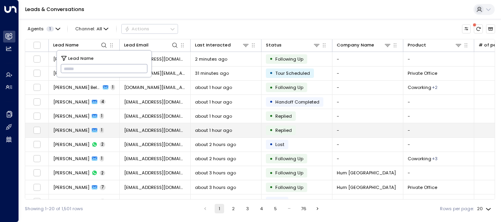
type input "**********"
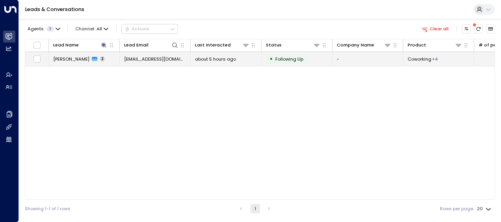
click at [171, 58] on span "[EMAIL_ADDRESS][DOMAIN_NAME]" at bounding box center [155, 59] width 62 height 6
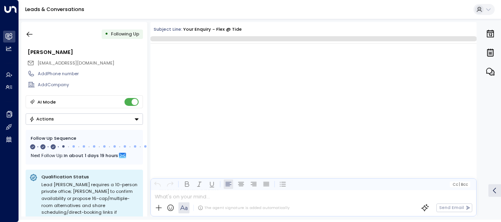
scroll to position [581, 0]
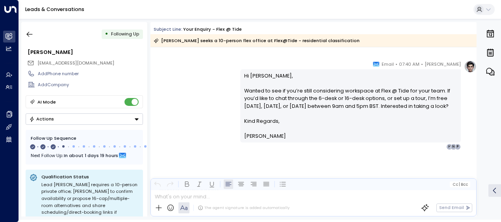
click at [201, 110] on div "[PERSON_NAME] • 07:40 AM • Email Hi [PERSON_NAME], Wanted to see if you’re stil…" at bounding box center [313, 105] width 326 height 90
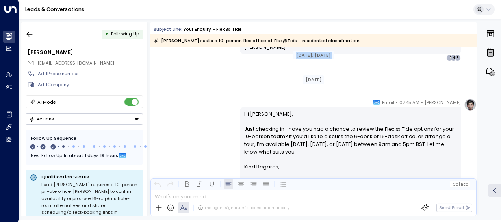
scroll to position [396, 0]
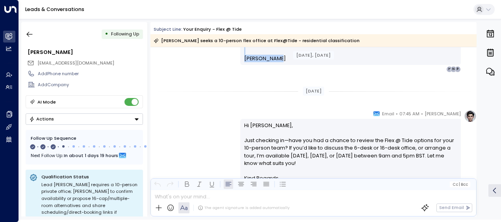
drag, startPoint x: 242, startPoint y: 73, endPoint x: 287, endPoint y: 63, distance: 45.2
drag, startPoint x: 287, startPoint y: 63, endPoint x: 264, endPoint y: 56, distance: 23.9
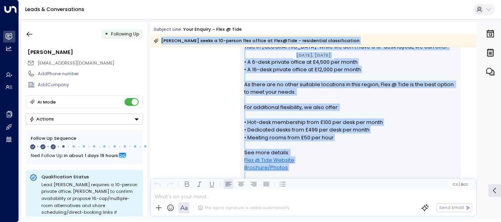
scroll to position [0, 0]
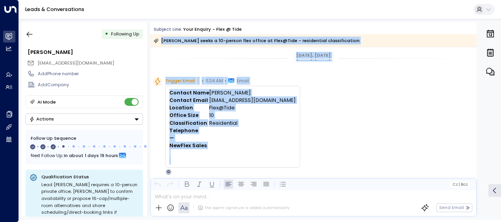
drag, startPoint x: 242, startPoint y: 122, endPoint x: 297, endPoint y: 47, distance: 93.0
click at [293, 144] on div "Trigger Email • • 11:24 AM • Email Contact Name [PERSON_NAME] Contact Email [EM…" at bounding box center [315, 126] width 324 height 98
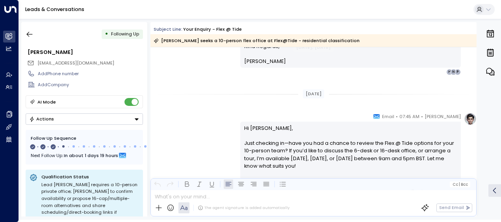
scroll to position [409, 0]
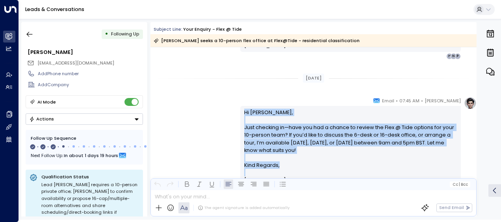
drag, startPoint x: 242, startPoint y: 111, endPoint x: 280, endPoint y: 169, distance: 69.8
click at [280, 169] on div "Hi [PERSON_NAME], Just checking in—have you had a chance to review the Flex @ T…" at bounding box center [350, 147] width 213 height 76
drag, startPoint x: 280, startPoint y: 169, endPoint x: 246, endPoint y: 135, distance: 47.6
click at [186, 103] on div "[PERSON_NAME] • 07:45 AM • Email Hi [PERSON_NAME], Just checking in—have you ha…" at bounding box center [313, 145] width 326 height 97
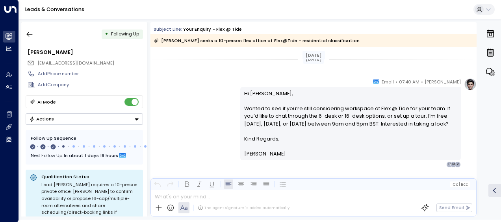
scroll to position [583, 0]
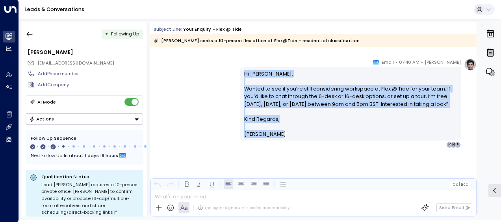
drag, startPoint x: 242, startPoint y: 74, endPoint x: 295, endPoint y: 144, distance: 88.5
click at [295, 138] on div "Hi [PERSON_NAME], Wanted to see if you’re still considering workspace at Flex @…" at bounding box center [350, 104] width 213 height 68
drag, startPoint x: 295, startPoint y: 144, endPoint x: 250, endPoint y: 108, distance: 58.3
click at [30, 34] on icon "button" at bounding box center [30, 34] width 8 height 8
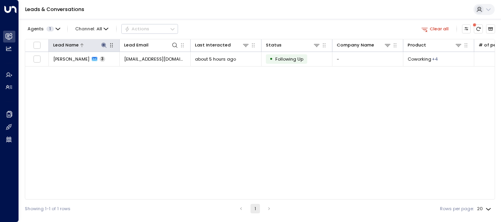
click at [104, 43] on icon at bounding box center [103, 45] width 5 height 5
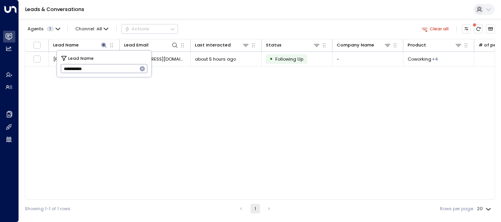
drag, startPoint x: 61, startPoint y: 68, endPoint x: 106, endPoint y: 70, distance: 44.9
click at [106, 70] on input "**********" at bounding box center [99, 68] width 77 height 13
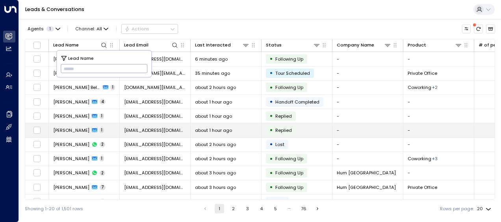
type input "**********"
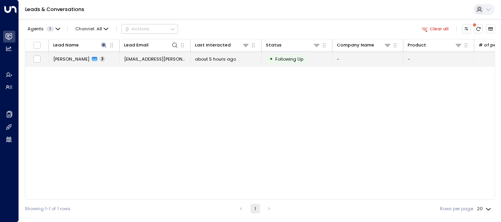
click at [216, 57] on span "about 5 hours ago" at bounding box center [215, 59] width 41 height 6
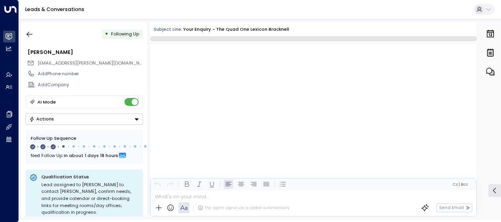
scroll to position [588, 0]
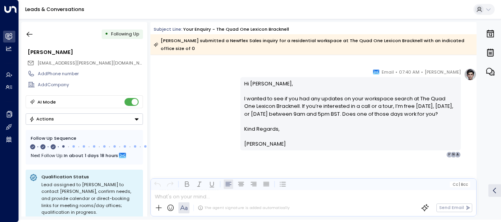
click at [215, 106] on div "[PERSON_NAME] • 07:40 AM • Email Hi [PERSON_NAME], I wanted to see if you had a…" at bounding box center [313, 113] width 326 height 90
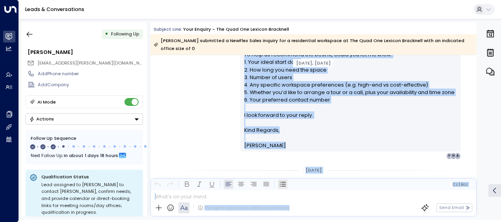
scroll to position [334, 0]
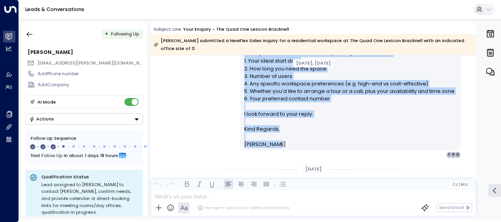
drag, startPoint x: 242, startPoint y: 105, endPoint x: 284, endPoint y: 136, distance: 52.1
click at [284, 136] on div "Hi [PERSON_NAME], Thank you for your interest in The Quad One Lexicon Bracknell…" at bounding box center [350, 8] width 213 height 279
drag, startPoint x: 284, startPoint y: 136, endPoint x: 253, endPoint y: 129, distance: 31.6
click at [179, 106] on div "[PERSON_NAME] • 12:02 PM • Email Hi [PERSON_NAME], Thank you for your interest …" at bounding box center [313, 7] width 326 height 301
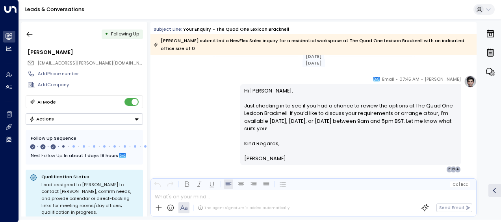
scroll to position [460, 0]
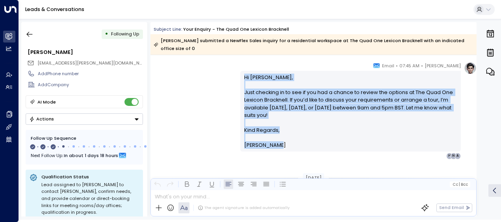
drag, startPoint x: 242, startPoint y: 74, endPoint x: 283, endPoint y: 150, distance: 86.5
click at [283, 150] on div "Hi [PERSON_NAME], Just checking in to see if you had a chance to review the opt…" at bounding box center [350, 111] width 220 height 81
drag, startPoint x: 283, startPoint y: 150, endPoint x: 258, endPoint y: 112, distance: 46.1
click at [258, 112] on p "Hi [PERSON_NAME], Just checking in to see if you had a chance to review the opt…" at bounding box center [350, 100] width 213 height 53
click at [190, 105] on div "[PERSON_NAME] • 07:45 AM • Email Hi [PERSON_NAME], Just checking in to see if y…" at bounding box center [313, 110] width 326 height 97
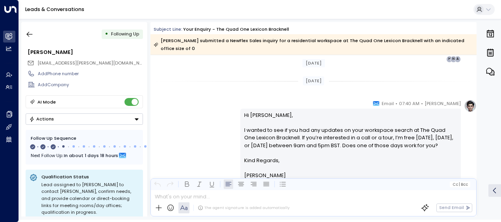
scroll to position [570, 0]
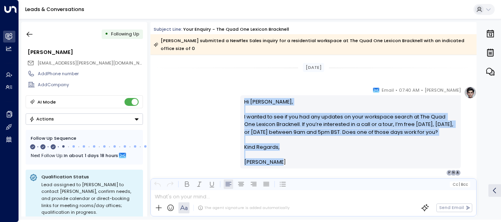
drag, startPoint x: 241, startPoint y: 99, endPoint x: 276, endPoint y: 168, distance: 77.3
click at [276, 168] on div "Hi [PERSON_NAME], I wanted to see if you had any updates on your workspace sear…" at bounding box center [350, 131] width 220 height 73
drag, startPoint x: 276, startPoint y: 168, endPoint x: 259, endPoint y: 160, distance: 19.2
click at [28, 34] on icon "button" at bounding box center [30, 34] width 6 height 5
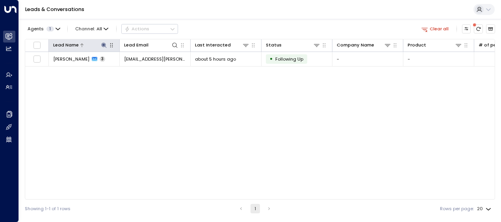
click at [105, 44] on icon at bounding box center [104, 45] width 6 height 6
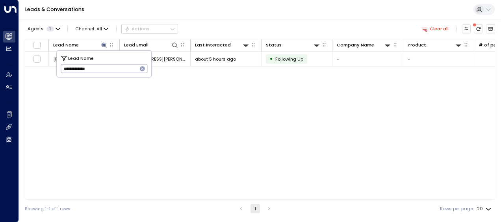
drag, startPoint x: 62, startPoint y: 68, endPoint x: 113, endPoint y: 76, distance: 51.8
click at [113, 76] on div "**********" at bounding box center [104, 64] width 94 height 26
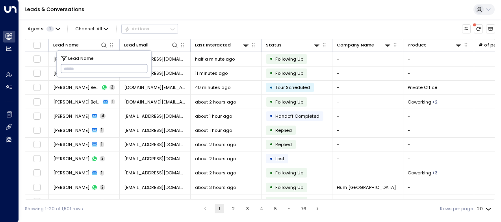
click at [65, 69] on input "text" at bounding box center [104, 68] width 87 height 13
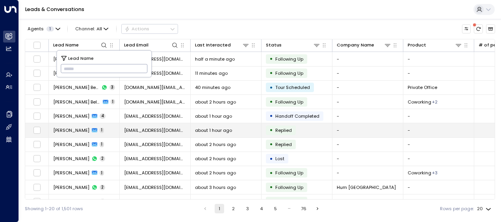
type input "**********"
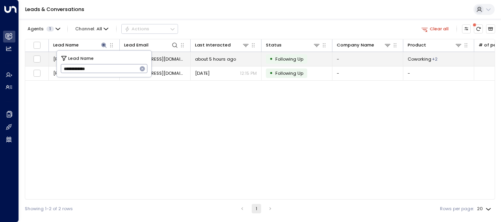
click at [171, 58] on span "[EMAIL_ADDRESS][DOMAIN_NAME]" at bounding box center [155, 59] width 62 height 6
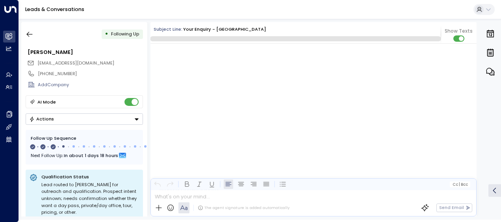
scroll to position [572, 0]
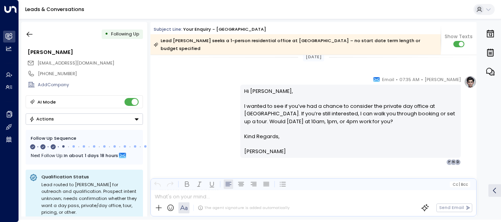
click at [216, 110] on div "[PERSON_NAME] • 07:35 AM • Email Hi [PERSON_NAME], I wanted to see if you’ve ha…" at bounding box center [313, 121] width 326 height 90
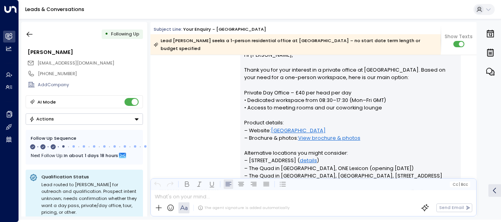
scroll to position [135, 0]
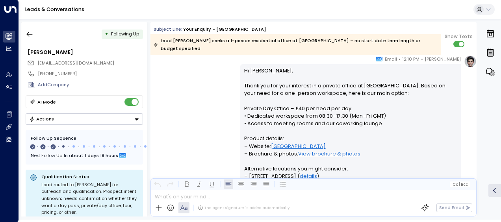
drag, startPoint x: 216, startPoint y: 110, endPoint x: 260, endPoint y: 92, distance: 47.3
click at [260, 92] on div "[PERSON_NAME] • 12:10 PM • Email Hi [PERSON_NAME], Thank you for your interest …" at bounding box center [313, 190] width 326 height 271
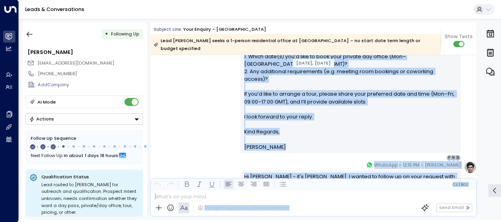
scroll to position [307, 0]
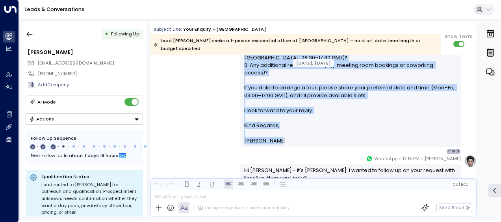
drag, startPoint x: 260, startPoint y: 92, endPoint x: 279, endPoint y: 131, distance: 43.8
click at [279, 131] on div "Hi [PERSON_NAME], Thank you for your interest in a private office at [GEOGRAPHI…" at bounding box center [350, 20] width 220 height 254
drag, startPoint x: 279, startPoint y: 131, endPoint x: 259, endPoint y: 120, distance: 22.9
click at [196, 121] on div "[PERSON_NAME] • 12:10 PM • Email Hi [PERSON_NAME], Thank you for your interest …" at bounding box center [313, 18] width 326 height 271
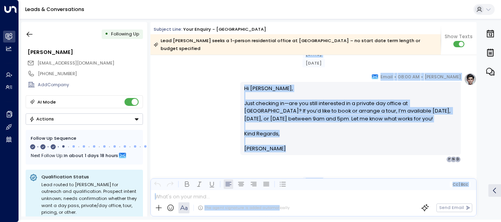
scroll to position [505, 0]
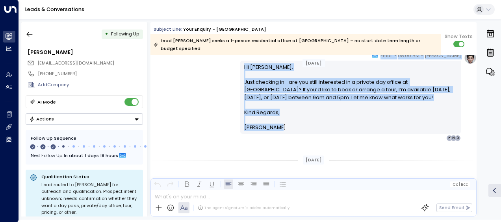
drag, startPoint x: 243, startPoint y: 90, endPoint x: 280, endPoint y: 135, distance: 58.5
drag, startPoint x: 280, startPoint y: 135, endPoint x: 250, endPoint y: 117, distance: 35.8
click at [187, 106] on div "[PERSON_NAME] • 08:00 AM • Email Hi [PERSON_NAME], Just checking in—are you sti…" at bounding box center [313, 97] width 326 height 90
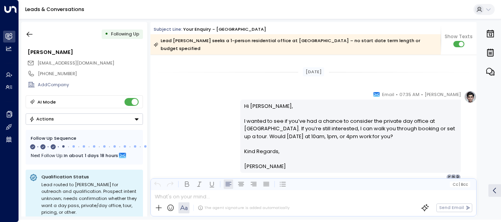
scroll to position [599, 0]
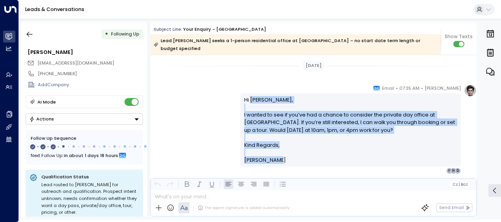
drag, startPoint x: 250, startPoint y: 103, endPoint x: 280, endPoint y: 165, distance: 69.0
click at [280, 165] on div "Hi [PERSON_NAME], I wanted to see if you’ve had a chance to consider the privat…" at bounding box center [350, 129] width 220 height 73
drag, startPoint x: 280, startPoint y: 165, endPoint x: 262, endPoint y: 154, distance: 21.0
click at [29, 33] on icon "button" at bounding box center [30, 34] width 8 height 8
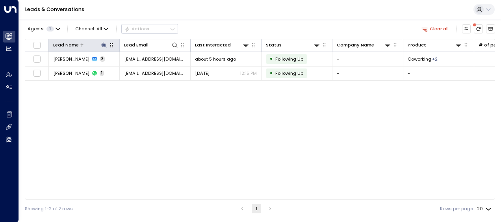
click at [104, 44] on icon at bounding box center [103, 45] width 5 height 5
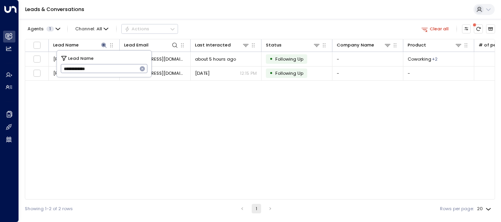
drag, startPoint x: 61, startPoint y: 67, endPoint x: 121, endPoint y: 69, distance: 59.5
click at [121, 69] on input "**********" at bounding box center [99, 68] width 77 height 13
type input "**********"
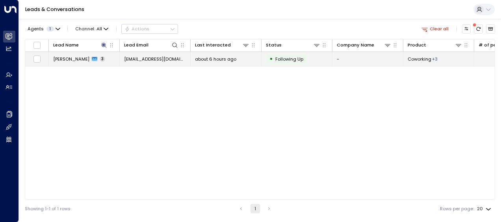
click at [164, 58] on span "[EMAIL_ADDRESS][DOMAIN_NAME]" at bounding box center [155, 59] width 62 height 6
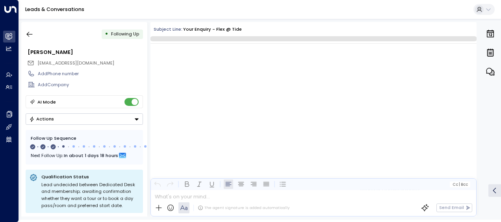
scroll to position [520, 0]
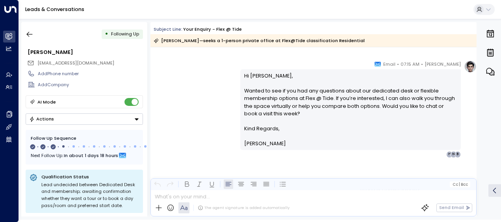
click at [207, 91] on div "[PERSON_NAME] • 07:15 AM • Email Hi [PERSON_NAME], Wanted to see if you had any…" at bounding box center [313, 108] width 326 height 97
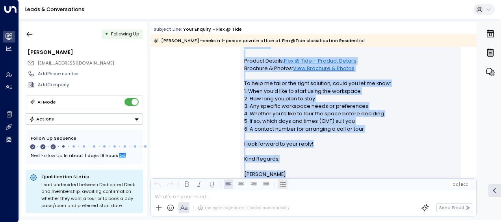
scroll to position [268, 0]
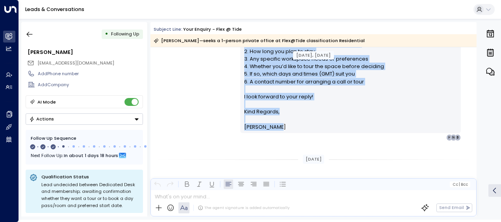
drag, startPoint x: 242, startPoint y: 85, endPoint x: 272, endPoint y: 128, distance: 52.3
click at [272, 128] on div "Hi [PERSON_NAME], Thank you for your interest in Flex @ Tide. Currently we do n…" at bounding box center [350, 29] width 213 height 204
drag, startPoint x: 272, startPoint y: 128, endPoint x: 255, endPoint y: 126, distance: 17.4
click at [211, 103] on div "[PERSON_NAME] • 12:12 PM • Email Hi [PERSON_NAME], Thank you for your interest …" at bounding box center [313, 28] width 326 height 226
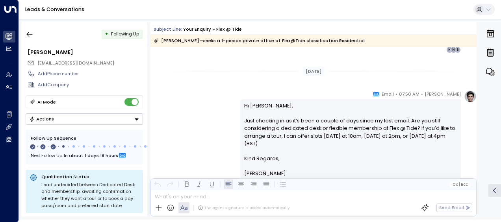
scroll to position [362, 0]
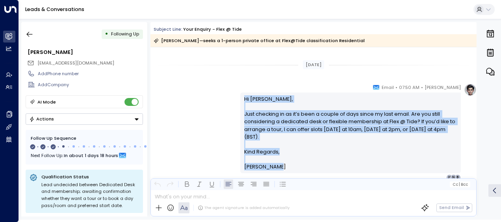
drag, startPoint x: 242, startPoint y: 98, endPoint x: 280, endPoint y: 165, distance: 77.2
click at [280, 165] on div "Hi [PERSON_NAME], Just checking in as it’s been a couple of days since my last …" at bounding box center [350, 133] width 213 height 76
drag, startPoint x: 280, startPoint y: 165, endPoint x: 245, endPoint y: 128, distance: 50.4
click at [216, 115] on div "[PERSON_NAME] • 07:50 AM • Email Hi [PERSON_NAME], Just checking in as it’s bee…" at bounding box center [313, 131] width 326 height 97
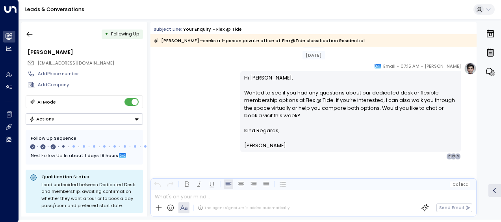
scroll to position [520, 0]
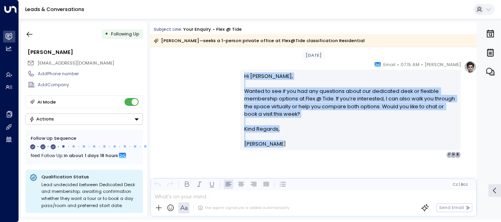
drag, startPoint x: 241, startPoint y: 73, endPoint x: 277, endPoint y: 150, distance: 84.3
click at [277, 150] on div "Hi [PERSON_NAME], Wanted to see if you had any questions about our dedicated de…" at bounding box center [350, 110] width 220 height 81
drag, startPoint x: 277, startPoint y: 150, endPoint x: 265, endPoint y: 141, distance: 14.6
click at [31, 33] on icon "button" at bounding box center [30, 34] width 8 height 8
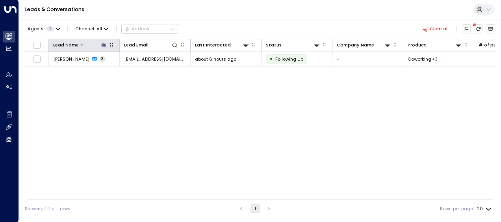
click at [104, 44] on icon at bounding box center [103, 45] width 5 height 5
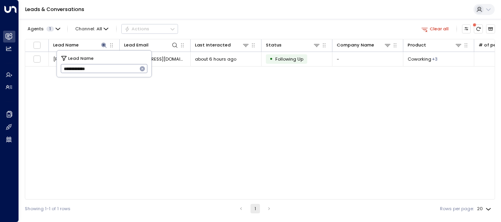
drag, startPoint x: 61, startPoint y: 68, endPoint x: 120, endPoint y: 69, distance: 58.3
click at [120, 69] on input "**********" at bounding box center [99, 68] width 77 height 13
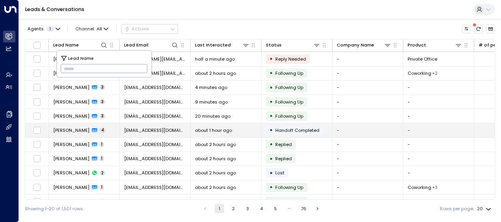
type input "**********"
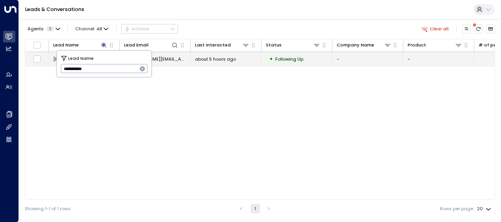
drag, startPoint x: 133, startPoint y: 69, endPoint x: 186, endPoint y: 62, distance: 53.2
click at [186, 62] on body "**********" at bounding box center [250, 109] width 501 height 218
click at [165, 59] on span "[PERSON_NAME][EMAIL_ADDRESS][PERSON_NAME][DOMAIN_NAME]" at bounding box center [155, 59] width 62 height 6
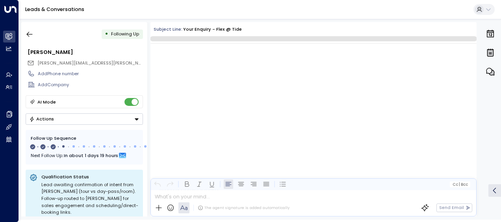
scroll to position [558, 0]
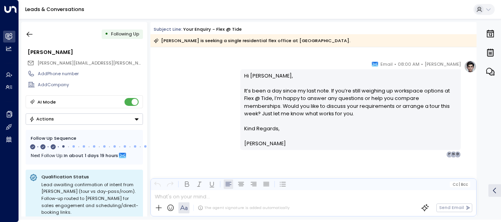
click at [215, 91] on div "[PERSON_NAME] • 08:00 AM • Email Hi [PERSON_NAME], It’s been a day since my las…" at bounding box center [313, 108] width 326 height 97
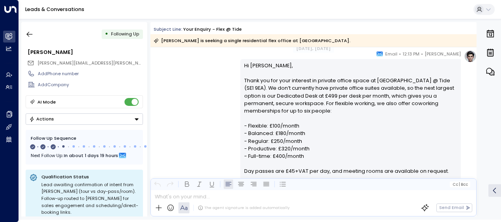
scroll to position [117, 0]
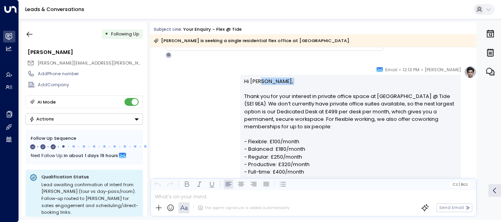
drag, startPoint x: 215, startPoint y: 91, endPoint x: 259, endPoint y: 77, distance: 46.3
click at [259, 77] on div "[PERSON_NAME] • 12:13 PM • Email Hi [PERSON_NAME], Thank you for your interest …" at bounding box center [313, 198] width 326 height 264
click at [219, 79] on div "[PERSON_NAME] • 12:13 PM • Email Hi [PERSON_NAME], Thank you for your interest …" at bounding box center [313, 198] width 326 height 264
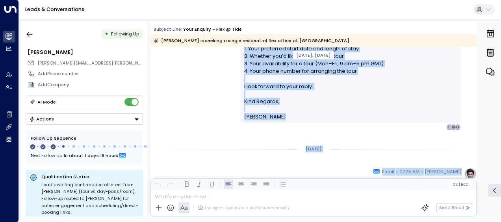
scroll to position [369, 0]
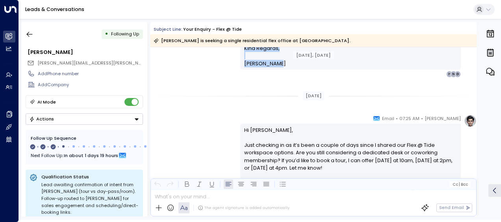
drag, startPoint x: 243, startPoint y: 79, endPoint x: 289, endPoint y: 67, distance: 47.1
drag, startPoint x: 289, startPoint y: 67, endPoint x: 258, endPoint y: 61, distance: 31.8
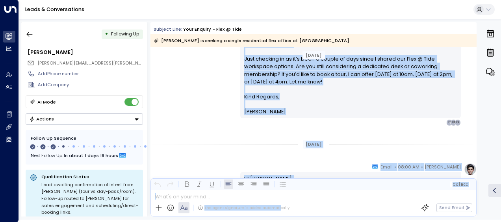
scroll to position [460, 0]
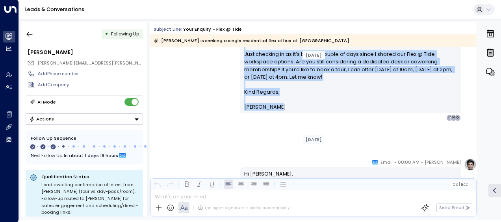
drag, startPoint x: 242, startPoint y: 128, endPoint x: 272, endPoint y: 109, distance: 35.4
click at [272, 109] on div "Hi [PERSON_NAME], Just checking in as it’s been a couple of days since I shared…" at bounding box center [350, 73] width 220 height 81
drag, startPoint x: 272, startPoint y: 109, endPoint x: 264, endPoint y: 109, distance: 7.9
click at [191, 88] on div "[PERSON_NAME] • 07:25 AM • Email Hi [PERSON_NAME], Just checking in as it’s bee…" at bounding box center [313, 72] width 326 height 97
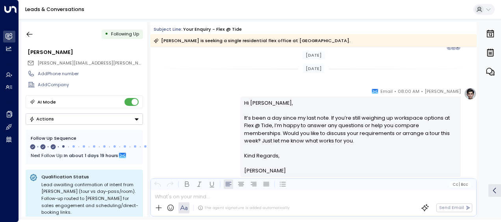
scroll to position [538, 0]
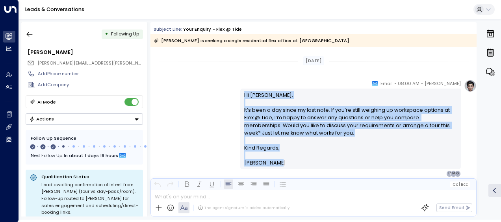
drag, startPoint x: 243, startPoint y: 93, endPoint x: 290, endPoint y: 164, distance: 85.4
click at [290, 164] on div "Hi [PERSON_NAME], It’s been a day since my last note. If you’re still weighing …" at bounding box center [350, 129] width 213 height 76
drag, startPoint x: 290, startPoint y: 164, endPoint x: 255, endPoint y: 131, distance: 47.9
click at [29, 33] on icon "button" at bounding box center [30, 34] width 8 height 8
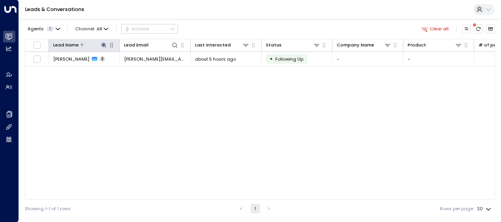
click at [103, 45] on icon at bounding box center [103, 45] width 5 height 5
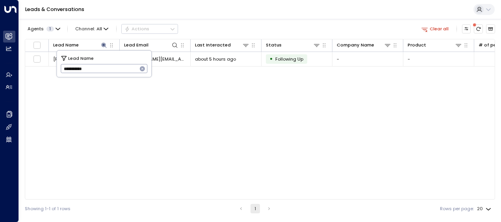
drag, startPoint x: 63, startPoint y: 68, endPoint x: 104, endPoint y: 72, distance: 40.7
click at [104, 72] on input "**********" at bounding box center [99, 68] width 77 height 13
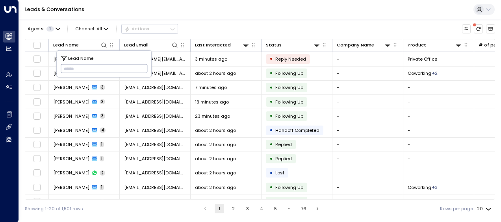
click at [65, 66] on input "text" at bounding box center [104, 68] width 87 height 13
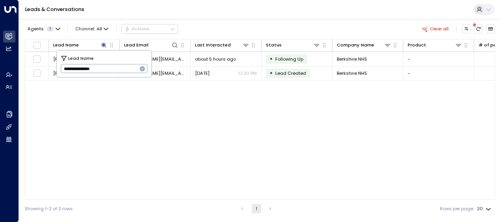
type input "**********"
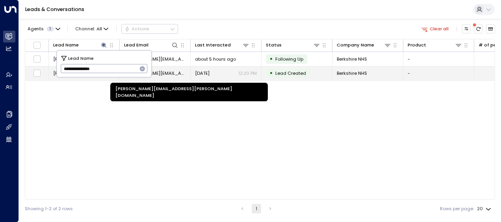
click at [167, 72] on span "[PERSON_NAME][EMAIL_ADDRESS][PERSON_NAME][DOMAIN_NAME]" at bounding box center [155, 73] width 62 height 6
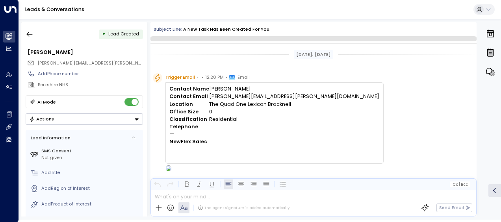
scroll to position [17, 0]
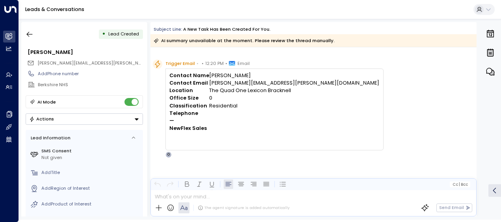
click at [308, 118] on div "Trigger Email • • 12:20 PM • Email Contact Name [PERSON_NAME] Contact Email [PE…" at bounding box center [315, 108] width 324 height 98
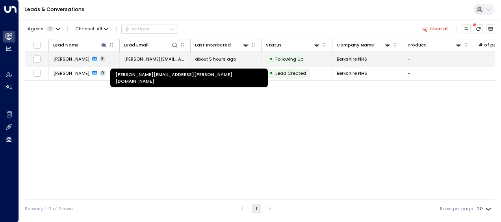
click at [157, 58] on span "[PERSON_NAME][EMAIL_ADDRESS][PERSON_NAME][DOMAIN_NAME]" at bounding box center [155, 59] width 62 height 6
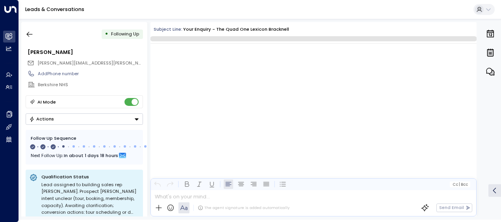
scroll to position [603, 0]
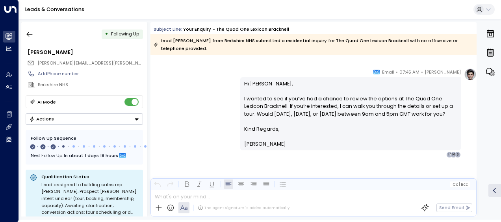
click at [230, 122] on div "[PERSON_NAME] • 07:45 AM • Email Hi [PERSON_NAME], I wanted to see if you’ve ha…" at bounding box center [313, 113] width 326 height 90
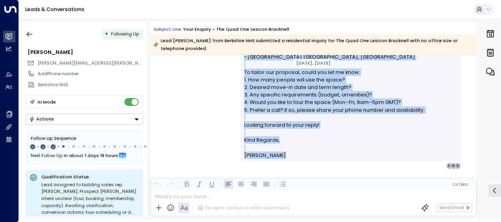
scroll to position [354, 0]
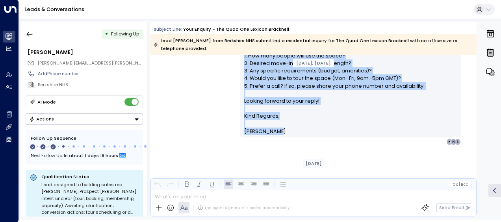
drag, startPoint x: 242, startPoint y: 77, endPoint x: 287, endPoint y: 134, distance: 72.4
drag, startPoint x: 287, startPoint y: 134, endPoint x: 258, endPoint y: 70, distance: 70.1
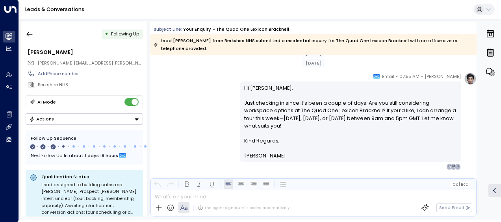
scroll to position [464, 0]
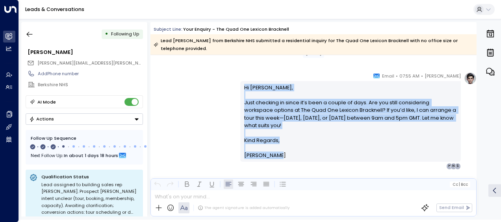
drag, startPoint x: 240, startPoint y: 85, endPoint x: 283, endPoint y: 157, distance: 83.5
click at [283, 157] on div "Hi [PERSON_NAME], Just checking in since it’s been a couple of days. Are you st…" at bounding box center [350, 121] width 220 height 81
drag, startPoint x: 283, startPoint y: 157, endPoint x: 251, endPoint y: 128, distance: 43.2
click at [251, 128] on p "Hi [PERSON_NAME], Just checking in since it’s been a couple of days. Are you st…" at bounding box center [350, 110] width 213 height 53
click at [179, 112] on div "[PERSON_NAME] • 07:55 AM • Email Hi [PERSON_NAME], Just checking in since it’s …" at bounding box center [313, 120] width 326 height 97
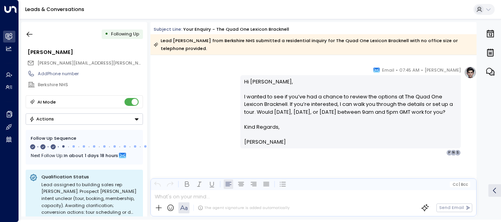
scroll to position [606, 0]
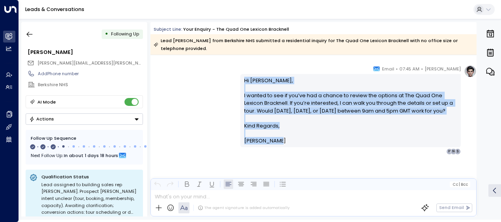
drag, startPoint x: 241, startPoint y: 76, endPoint x: 284, endPoint y: 149, distance: 84.7
click at [284, 147] on div "Hi [PERSON_NAME], I wanted to see if you’ve had a chance to review the options …" at bounding box center [350, 110] width 220 height 73
drag, startPoint x: 284, startPoint y: 149, endPoint x: 252, endPoint y: 116, distance: 45.7
click at [309, 68] on div "[PERSON_NAME] • 07:45 AM • Email Hi [PERSON_NAME], I wanted to see if you’ve ha…" at bounding box center [350, 110] width 220 height 90
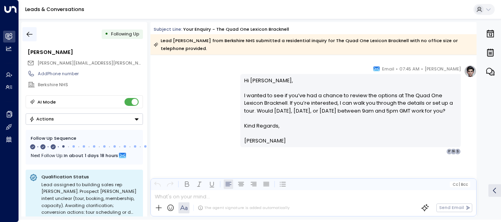
click at [31, 34] on icon "button" at bounding box center [30, 34] width 6 height 5
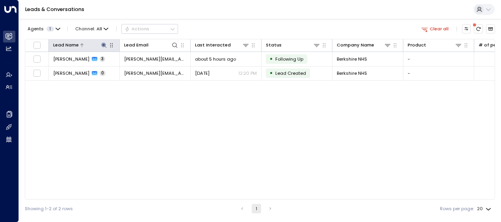
click at [104, 44] on icon at bounding box center [104, 45] width 6 height 6
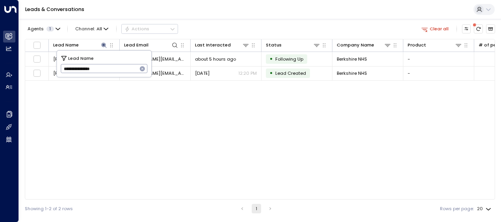
drag, startPoint x: 63, startPoint y: 68, endPoint x: 135, endPoint y: 68, distance: 72.0
click at [135, 68] on input "**********" at bounding box center [99, 68] width 77 height 13
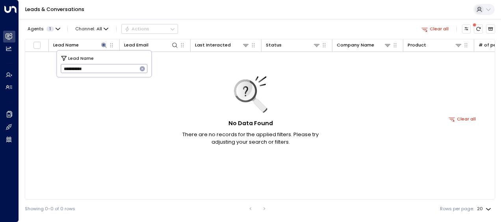
type input "**********"
drag, startPoint x: 62, startPoint y: 68, endPoint x: 113, endPoint y: 65, distance: 51.3
click at [113, 65] on input "**********" at bounding box center [99, 68] width 77 height 13
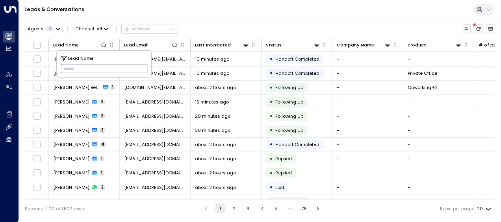
click at [64, 68] on input "text" at bounding box center [104, 68] width 87 height 13
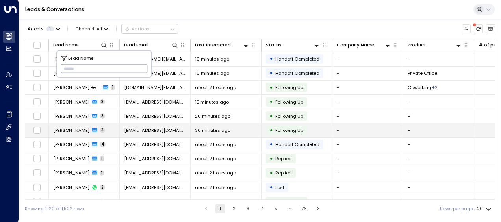
type input "**********"
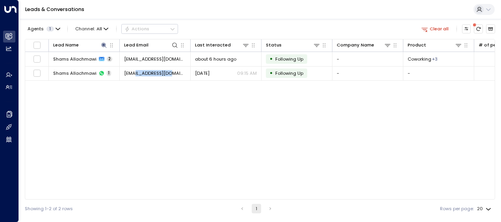
drag, startPoint x: 135, startPoint y: 105, endPoint x: 172, endPoint y: 83, distance: 42.7
click at [172, 83] on div "Lead Name Lead Email Last Interacted Status Company Name Product # of people AI…" at bounding box center [260, 119] width 470 height 161
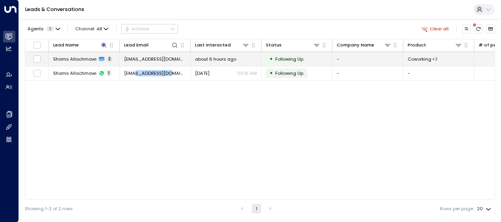
drag, startPoint x: 172, startPoint y: 83, endPoint x: 150, endPoint y: 57, distance: 33.6
click at [150, 57] on span "[EMAIL_ADDRESS][DOMAIN_NAME]" at bounding box center [155, 59] width 62 height 6
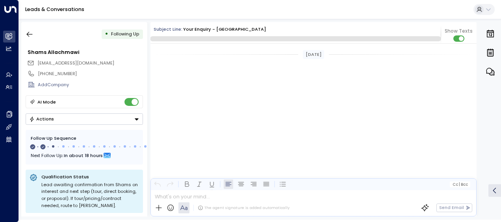
scroll to position [458, 0]
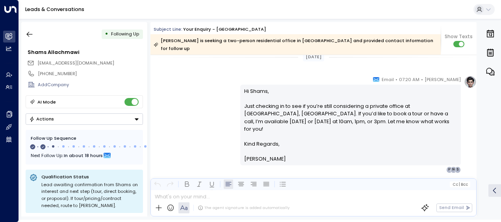
click at [198, 96] on div "[PERSON_NAME] • 07:20 AM • Email Hi Shams, Just checking in to see if you’re st…" at bounding box center [313, 124] width 326 height 97
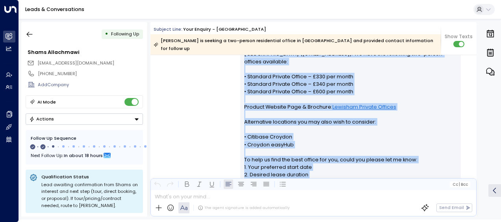
scroll to position [257, 0]
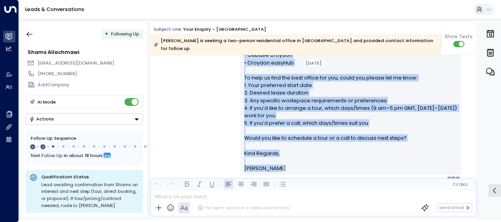
drag, startPoint x: 243, startPoint y: 69, endPoint x: 277, endPoint y: 151, distance: 89.1
click at [277, 151] on div "Hi Shams, Thank you for your interest in private offices at [GEOGRAPHIC_DATA], …" at bounding box center [350, 59] width 213 height 227
drag, startPoint x: 277, startPoint y: 151, endPoint x: 252, endPoint y: 132, distance: 32.1
click at [201, 79] on div "[PERSON_NAME] • 09:10 AM • Email Hi Shams, Thank you for your interest in priva…" at bounding box center [313, 58] width 326 height 248
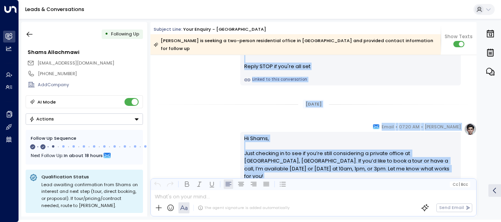
scroll to position [462, 0]
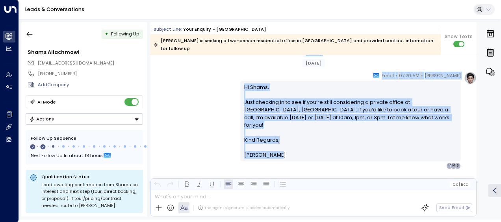
drag, startPoint x: 243, startPoint y: 94, endPoint x: 276, endPoint y: 144, distance: 59.9
drag, startPoint x: 276, startPoint y: 144, endPoint x: 248, endPoint y: 113, distance: 41.2
click at [31, 32] on icon "button" at bounding box center [30, 34] width 8 height 8
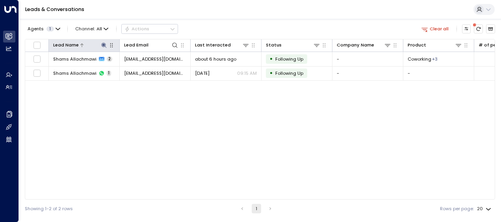
click at [104, 44] on icon at bounding box center [103, 45] width 5 height 5
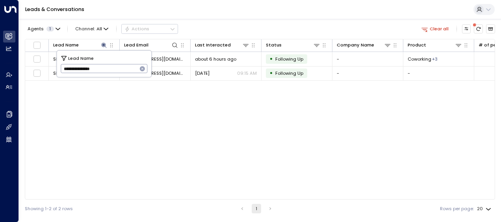
drag, startPoint x: 63, startPoint y: 67, endPoint x: 121, endPoint y: 73, distance: 58.5
click at [121, 73] on input "**********" at bounding box center [99, 68] width 77 height 13
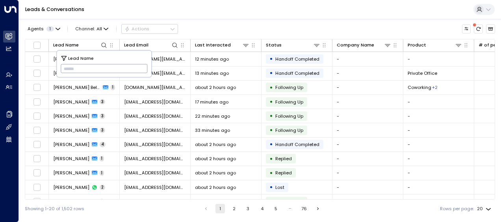
click at [64, 68] on input "text" at bounding box center [104, 68] width 87 height 13
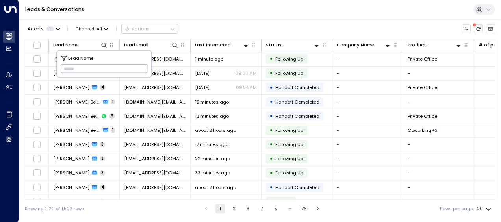
type input "**********"
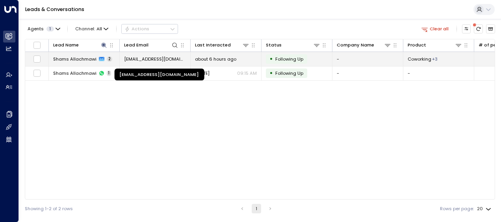
click at [161, 58] on span "[EMAIL_ADDRESS][DOMAIN_NAME]" at bounding box center [155, 59] width 62 height 6
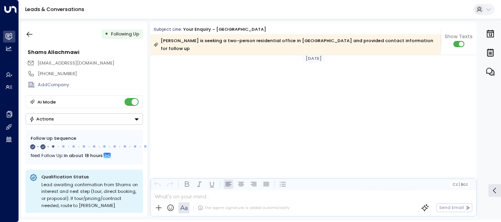
scroll to position [462, 0]
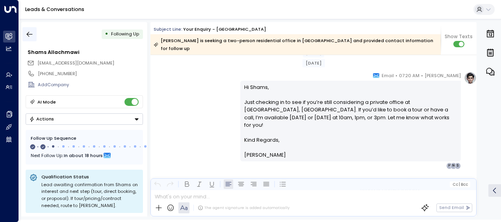
click at [28, 32] on icon "button" at bounding box center [30, 34] width 8 height 8
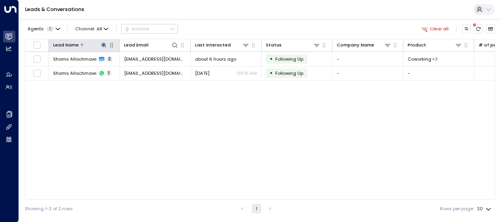
click at [104, 44] on icon at bounding box center [103, 45] width 5 height 5
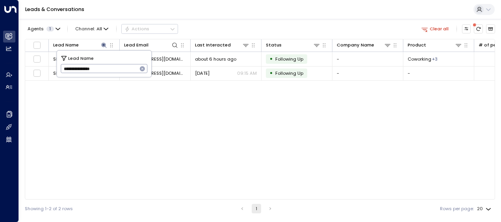
drag, startPoint x: 61, startPoint y: 70, endPoint x: 129, endPoint y: 68, distance: 68.5
click at [129, 68] on input "**********" at bounding box center [99, 68] width 77 height 13
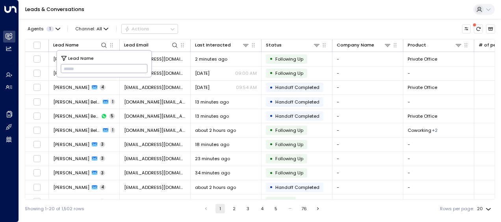
click at [64, 68] on input "text" at bounding box center [104, 68] width 87 height 13
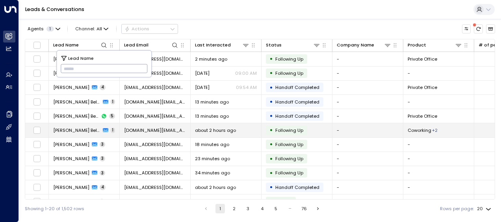
type input "**********"
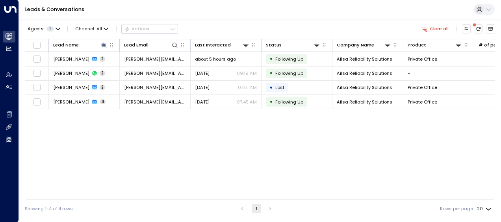
click at [79, 129] on div "Lead Name Lead Email Last Interacted Status Company Name Product # of people AI…" at bounding box center [260, 119] width 470 height 161
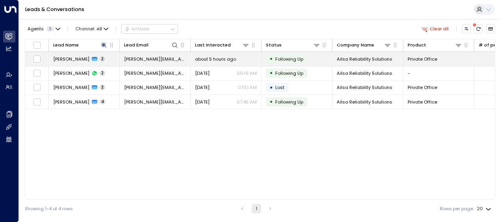
click at [142, 58] on span "[PERSON_NAME][EMAIL_ADDRESS][PERSON_NAME][DOMAIN_NAME]" at bounding box center [155, 59] width 62 height 6
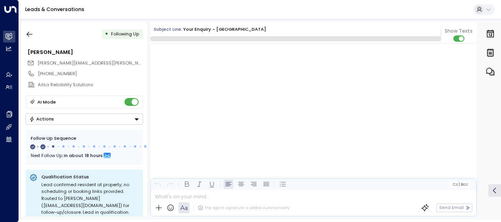
scroll to position [501, 0]
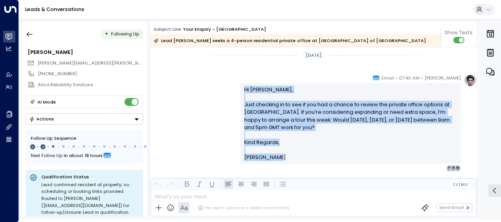
drag, startPoint x: 242, startPoint y: 87, endPoint x: 277, endPoint y: 165, distance: 86.0
click at [277, 165] on div "[PERSON_NAME] • 07:40 AM • Email Hi [PERSON_NAME], Just checking in to see if y…" at bounding box center [350, 122] width 220 height 97
drag, startPoint x: 277, startPoint y: 165, endPoint x: 268, endPoint y: 152, distance: 16.1
click at [29, 32] on icon "button" at bounding box center [30, 34] width 8 height 8
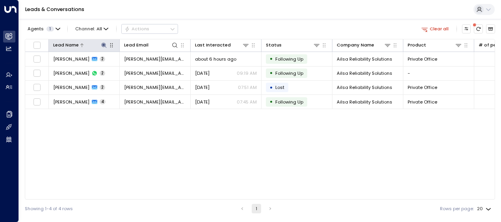
click at [102, 46] on icon at bounding box center [104, 45] width 6 height 6
drag, startPoint x: 102, startPoint y: 46, endPoint x: 104, endPoint y: 42, distance: 4.1
click at [104, 42] on icon at bounding box center [104, 45] width 6 height 6
click at [104, 43] on icon at bounding box center [104, 45] width 6 height 6
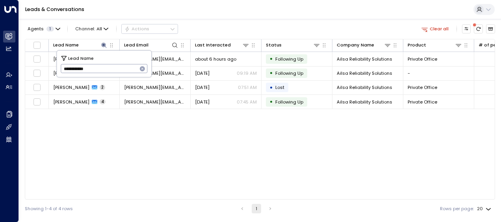
drag, startPoint x: 63, startPoint y: 68, endPoint x: 96, endPoint y: 68, distance: 33.5
click at [96, 68] on input "**********" at bounding box center [99, 68] width 77 height 13
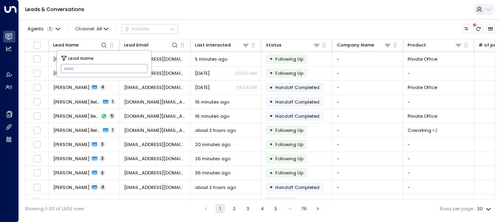
click at [67, 68] on input "text" at bounding box center [104, 68] width 87 height 13
drag, startPoint x: 67, startPoint y: 68, endPoint x: 68, endPoint y: 63, distance: 4.9
type input "**********"
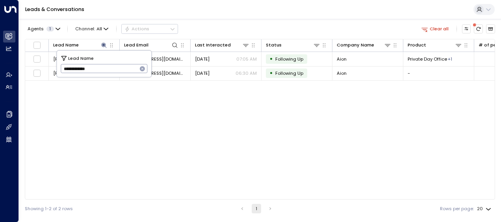
click at [77, 127] on div "Lead Name Lead Email Last Interacted Status Company Name Product # of people AI…" at bounding box center [260, 119] width 470 height 161
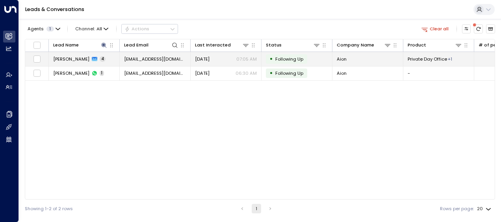
click at [200, 59] on span "[DATE]" at bounding box center [202, 59] width 15 height 6
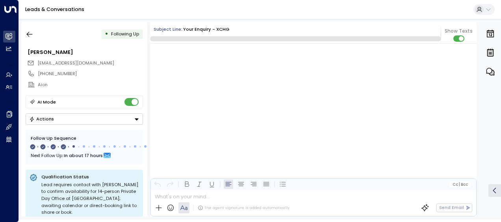
scroll to position [995, 0]
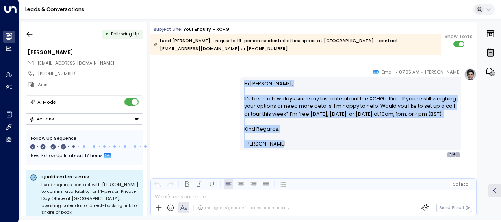
drag, startPoint x: 242, startPoint y: 75, endPoint x: 283, endPoint y: 146, distance: 82.3
click at [283, 146] on div "Hi [PERSON_NAME], It’s been a few days since my last note about the XCHG office…" at bounding box center [350, 114] width 213 height 68
drag, startPoint x: 283, startPoint y: 146, endPoint x: 251, endPoint y: 100, distance: 56.3
click at [33, 34] on icon "button" at bounding box center [30, 34] width 8 height 8
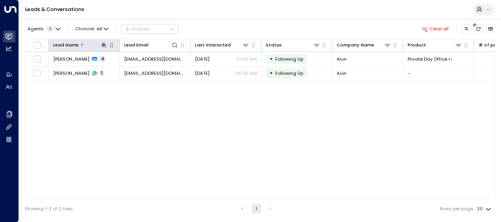
click at [103, 44] on icon at bounding box center [103, 45] width 5 height 5
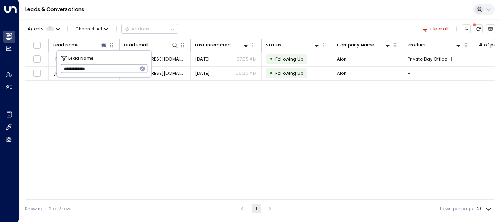
drag, startPoint x: 63, startPoint y: 71, endPoint x: 112, endPoint y: 71, distance: 49.6
click at [112, 71] on input "**********" at bounding box center [99, 68] width 77 height 13
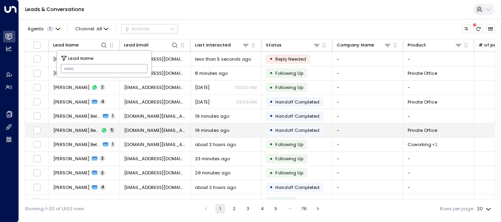
type input "**********"
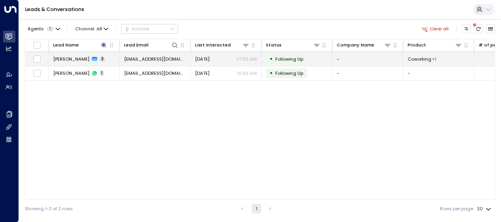
click at [207, 59] on span "[DATE]" at bounding box center [202, 59] width 15 height 6
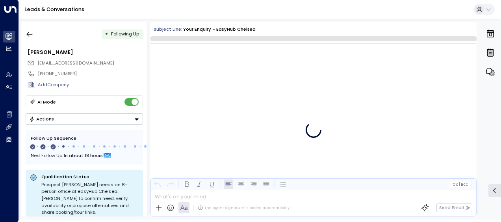
scroll to position [595, 0]
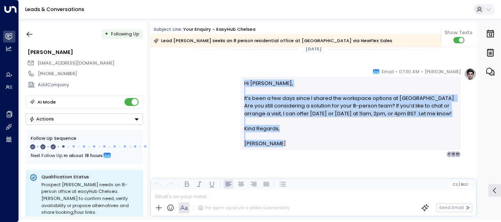
drag, startPoint x: 242, startPoint y: 80, endPoint x: 288, endPoint y: 155, distance: 88.2
click at [288, 155] on div "[PERSON_NAME] • 07:30 AM • Email Hi [PERSON_NAME], It’s been a few days since I…" at bounding box center [350, 113] width 220 height 90
drag, startPoint x: 288, startPoint y: 155, endPoint x: 257, endPoint y: 145, distance: 33.6
click at [30, 33] on icon "button" at bounding box center [30, 34] width 8 height 8
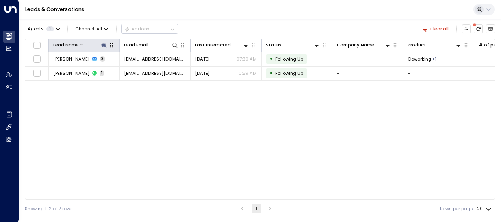
click at [102, 44] on icon at bounding box center [104, 45] width 6 height 6
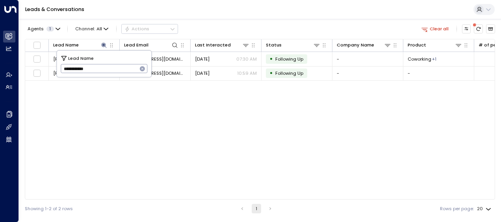
drag, startPoint x: 61, startPoint y: 66, endPoint x: 104, endPoint y: 66, distance: 42.9
click at [104, 66] on input "**********" at bounding box center [99, 68] width 77 height 13
type input "****"
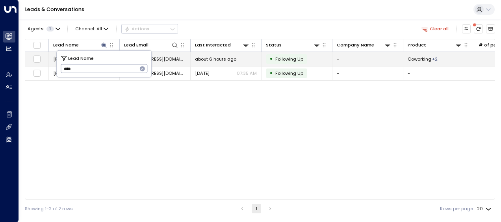
click at [161, 59] on span "[EMAIL_ADDRESS][DOMAIN_NAME]" at bounding box center [155, 59] width 62 height 6
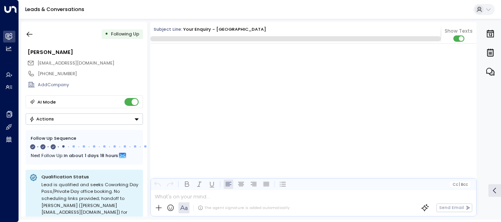
scroll to position [503, 0]
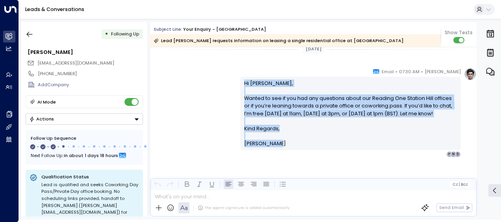
drag, startPoint x: 243, startPoint y: 83, endPoint x: 286, endPoint y: 146, distance: 75.3
click at [286, 146] on div "Hi [PERSON_NAME], Wanted to see if you had any questions about our Reading One …" at bounding box center [350, 114] width 213 height 68
drag, startPoint x: 286, startPoint y: 146, endPoint x: 250, endPoint y: 108, distance: 52.1
click at [213, 104] on div "[PERSON_NAME] • 07:30 AM • Email Hi [PERSON_NAME], Wanted to see if you had any…" at bounding box center [313, 113] width 326 height 90
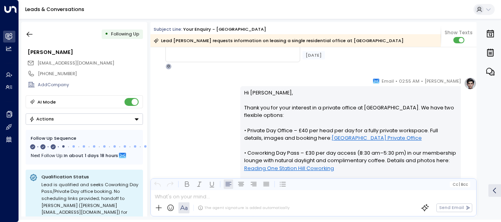
scroll to position [93, 0]
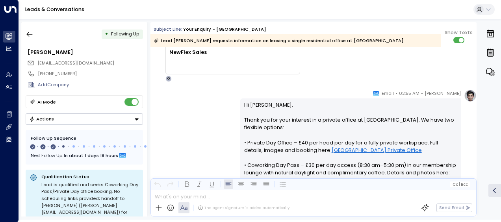
click at [213, 104] on div "[PERSON_NAME] • 02:55 AM • Email Hi [PERSON_NAME], Thank you for your interest …" at bounding box center [313, 183] width 326 height 188
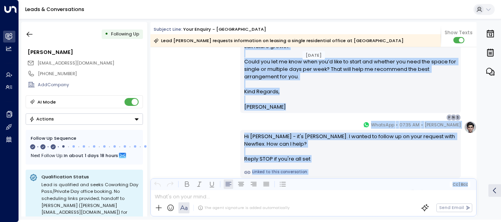
scroll to position [251, 0]
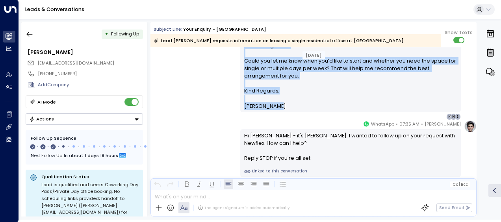
drag, startPoint x: 242, startPoint y: 102, endPoint x: 276, endPoint y: 102, distance: 33.9
click at [276, 102] on div "Hi [PERSON_NAME], Thank you for your interest in a private office at [GEOGRAPHI…" at bounding box center [350, 26] width 220 height 171
drag, startPoint x: 276, startPoint y: 102, endPoint x: 263, endPoint y: 97, distance: 13.6
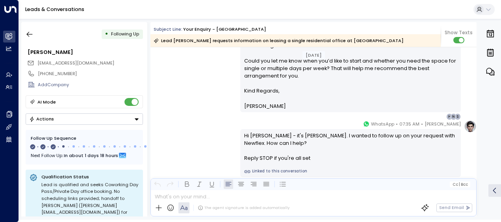
click at [181, 121] on div "[PERSON_NAME] • 07:35 AM • WhatsApp Hi [PERSON_NAME] - it's [PERSON_NAME]. I wa…" at bounding box center [313, 148] width 326 height 57
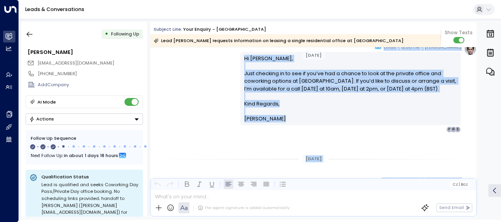
scroll to position [431, 0]
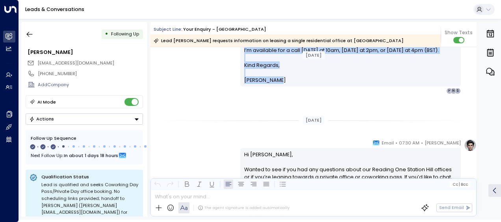
drag, startPoint x: 242, startPoint y: 86, endPoint x: 281, endPoint y: 95, distance: 39.7
drag, startPoint x: 281, startPoint y: 95, endPoint x: 261, endPoint y: 82, distance: 24.5
click at [32, 34] on icon "button" at bounding box center [30, 34] width 8 height 8
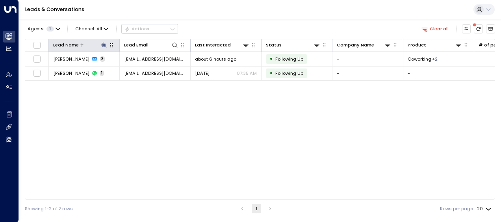
click at [104, 43] on icon at bounding box center [103, 45] width 5 height 5
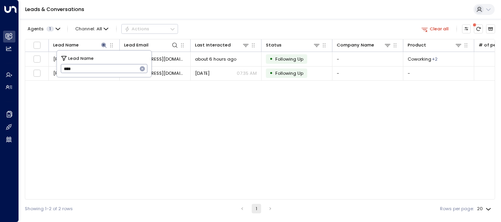
drag, startPoint x: 62, startPoint y: 70, endPoint x: 80, endPoint y: 70, distance: 17.7
click at [80, 70] on input "****" at bounding box center [99, 68] width 77 height 13
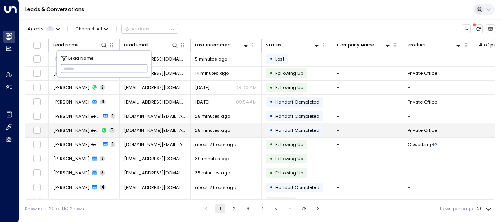
type input "**********"
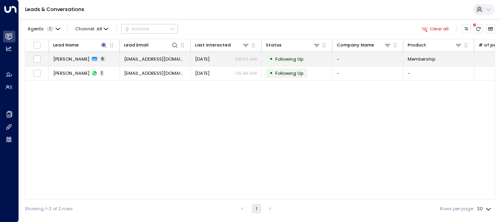
click at [170, 57] on span "[EMAIL_ADDRESS][DOMAIN_NAME]" at bounding box center [155, 59] width 62 height 6
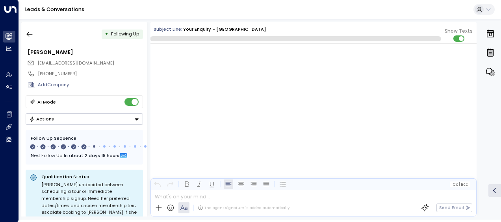
scroll to position [1664, 0]
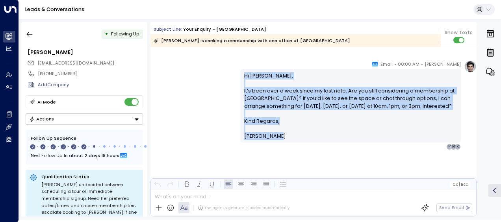
drag, startPoint x: 242, startPoint y: 74, endPoint x: 282, endPoint y: 150, distance: 85.4
click at [282, 142] on div "Hi [PERSON_NAME], It’s been over a week since my last note. Are you still consi…" at bounding box center [350, 105] width 220 height 73
drag, startPoint x: 282, startPoint y: 150, endPoint x: 259, endPoint y: 133, distance: 28.5
click at [27, 34] on icon "button" at bounding box center [30, 34] width 6 height 5
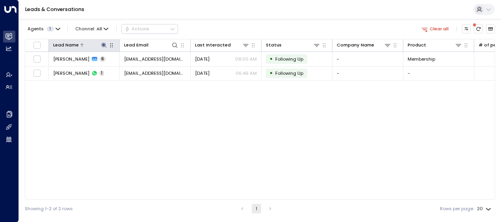
click at [104, 45] on icon at bounding box center [103, 45] width 5 height 5
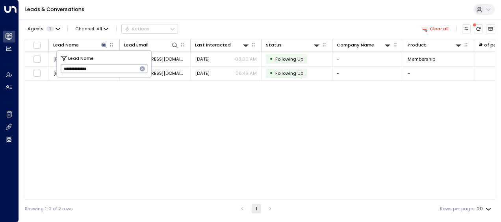
drag, startPoint x: 62, startPoint y: 68, endPoint x: 119, endPoint y: 70, distance: 56.7
click at [119, 70] on input "**********" at bounding box center [99, 68] width 77 height 13
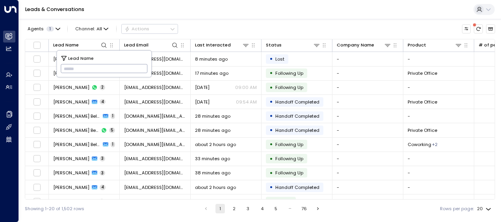
type input "**********"
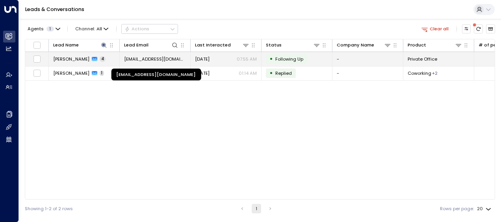
click at [173, 58] on span "[EMAIL_ADDRESS][DOMAIN_NAME]" at bounding box center [155, 59] width 62 height 6
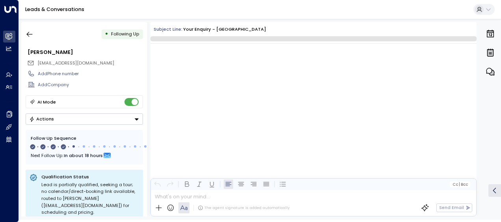
scroll to position [785, 0]
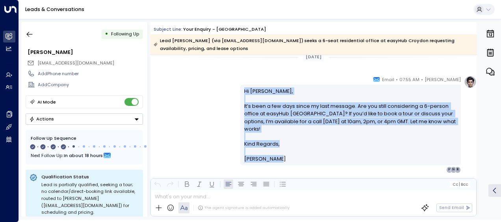
drag, startPoint x: 243, startPoint y: 89, endPoint x: 289, endPoint y: 162, distance: 86.5
click at [289, 162] on div "[PERSON_NAME] • 07:55 AM • Email Hi [PERSON_NAME], It’s been a few days since m…" at bounding box center [350, 124] width 220 height 97
drag, startPoint x: 289, startPoint y: 162, endPoint x: 257, endPoint y: 149, distance: 34.6
click at [29, 33] on icon "button" at bounding box center [30, 34] width 8 height 8
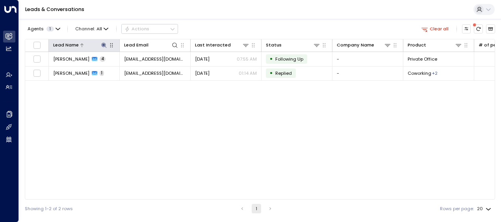
click at [102, 43] on icon at bounding box center [104, 45] width 6 height 6
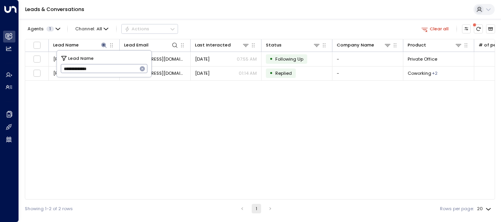
drag, startPoint x: 63, startPoint y: 68, endPoint x: 112, endPoint y: 71, distance: 48.9
click at [112, 71] on input "**********" at bounding box center [99, 68] width 77 height 13
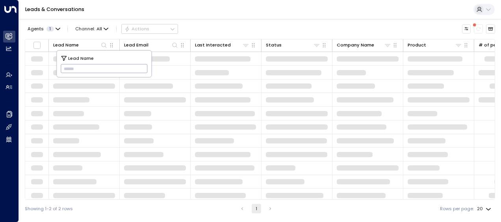
click at [68, 67] on input "text" at bounding box center [104, 68] width 87 height 13
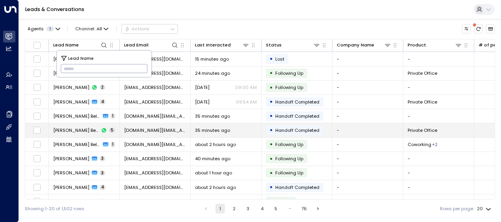
type input "**********"
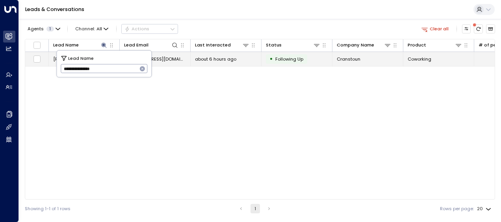
click at [171, 56] on span "[EMAIL_ADDRESS][DOMAIN_NAME]" at bounding box center [155, 59] width 62 height 6
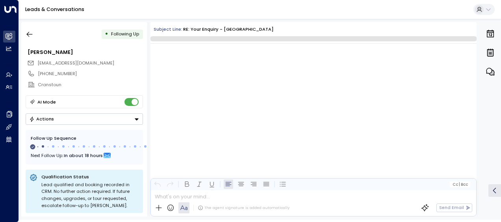
scroll to position [1604, 0]
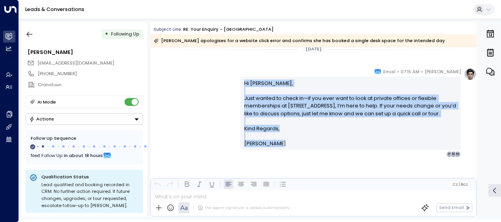
drag, startPoint x: 243, startPoint y: 83, endPoint x: 279, endPoint y: 145, distance: 72.3
click at [279, 145] on div "Hi [PERSON_NAME], Just wanted to check in—if you ever want to look at private o…" at bounding box center [350, 114] width 213 height 68
drag, startPoint x: 279, startPoint y: 145, endPoint x: 250, endPoint y: 113, distance: 43.2
click at [209, 76] on div "[PERSON_NAME] • 07:15 AM • Email Hi [PERSON_NAME], Just wanted to check in—if y…" at bounding box center [313, 113] width 326 height 90
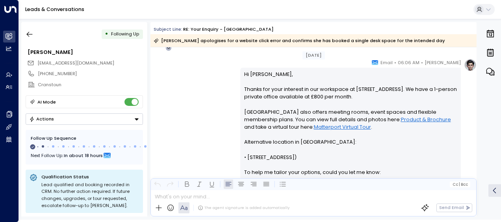
scroll to position [114, 0]
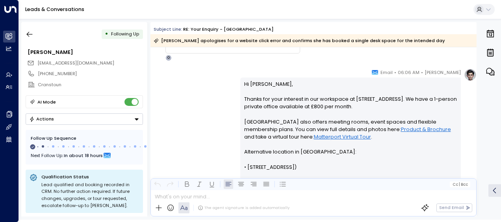
click at [209, 76] on div "[PERSON_NAME] • 06:06 AM • Email Hi [PERSON_NAME], Thanks for your interest in …" at bounding box center [313, 188] width 326 height 241
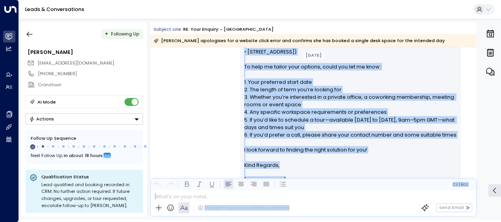
scroll to position [244, 0]
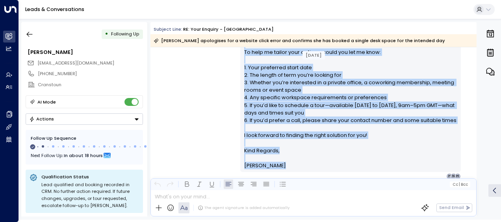
drag, startPoint x: 249, startPoint y: 96, endPoint x: 299, endPoint y: 182, distance: 99.5
click at [299, 182] on div "Subject Line: RE: Your enquiry - One Cambridge Square [PERSON_NAME] apologises …" at bounding box center [313, 119] width 326 height 194
drag, startPoint x: 299, startPoint y: 182, endPoint x: 261, endPoint y: 98, distance: 92.3
click at [189, 96] on div "[PERSON_NAME] • 06:06 AM • Email Hi [PERSON_NAME], Thanks for your interest in …" at bounding box center [313, 59] width 326 height 241
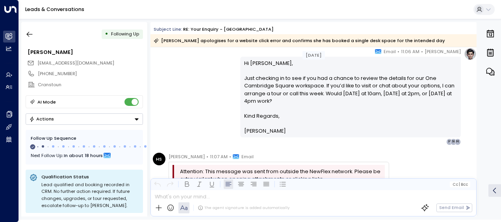
scroll to position [386, 0]
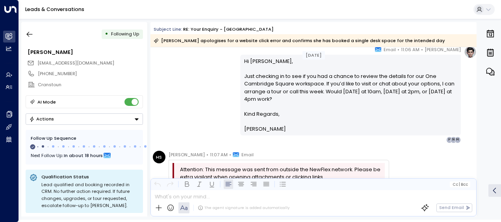
drag, startPoint x: 189, startPoint y: 96, endPoint x: 202, endPoint y: 98, distance: 13.9
click at [202, 98] on div "[PERSON_NAME] • 11:06 AM • Email Hi [PERSON_NAME], Just checking in to see if y…" at bounding box center [313, 94] width 326 height 97
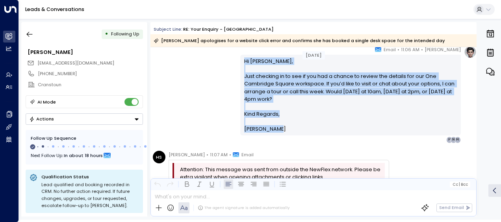
drag, startPoint x: 242, startPoint y: 59, endPoint x: 271, endPoint y: 128, distance: 74.1
click at [271, 128] on div "Hi [PERSON_NAME], Just checking in to see if you had a chance to review the det…" at bounding box center [350, 95] width 213 height 76
drag, startPoint x: 271, startPoint y: 128, endPoint x: 263, endPoint y: 126, distance: 8.8
click at [193, 104] on div "[PERSON_NAME] • 11:06 AM • Email Hi [PERSON_NAME], Just checking in to see if y…" at bounding box center [313, 94] width 326 height 97
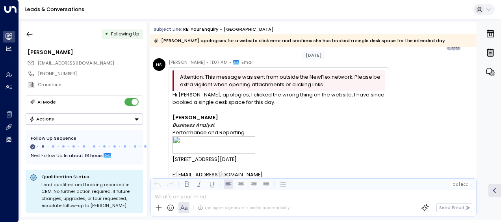
scroll to position [496, 0]
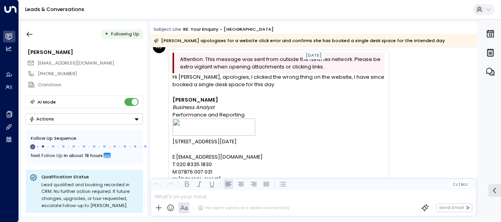
click at [160, 83] on div "HS [PERSON_NAME] • 11:07 AM • Email Attention: This message was sent from outsi…" at bounding box center [271, 121] width 236 height 161
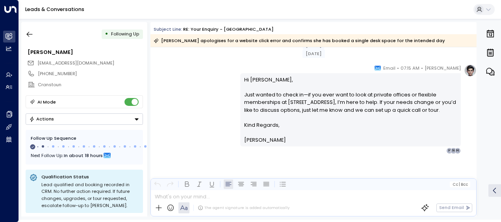
scroll to position [1094, 0]
click at [26, 35] on icon "button" at bounding box center [30, 34] width 8 height 8
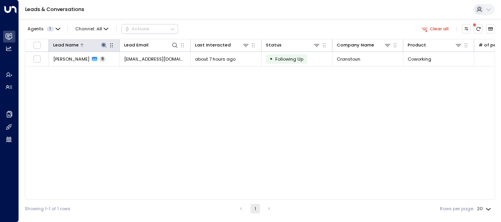
click at [103, 43] on icon at bounding box center [103, 45] width 5 height 5
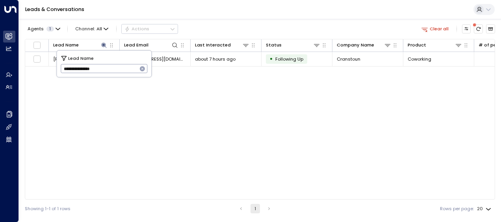
drag, startPoint x: 63, startPoint y: 69, endPoint x: 127, endPoint y: 71, distance: 63.8
click at [127, 71] on input "**********" at bounding box center [99, 68] width 77 height 13
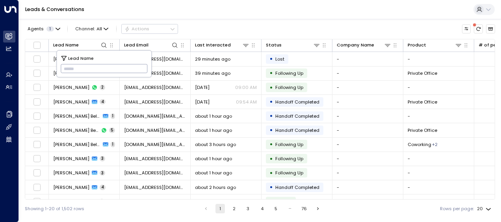
click at [114, 208] on div "Showing 1-20 of 1,502 rows 1 2 3 4 5 … 76 Rows per page: 20 **" at bounding box center [260, 209] width 470 height 18
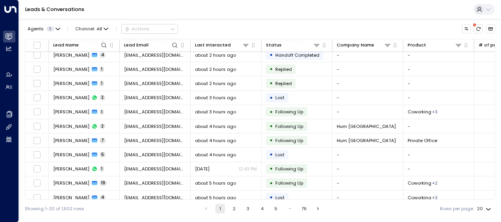
scroll to position [137, 0]
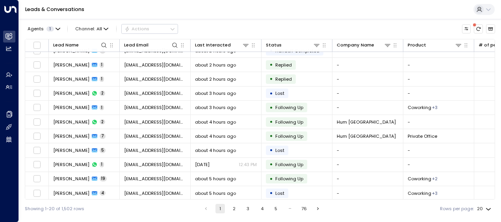
click at [232, 207] on button "2" at bounding box center [233, 208] width 9 height 9
